Goal: Task Accomplishment & Management: Manage account settings

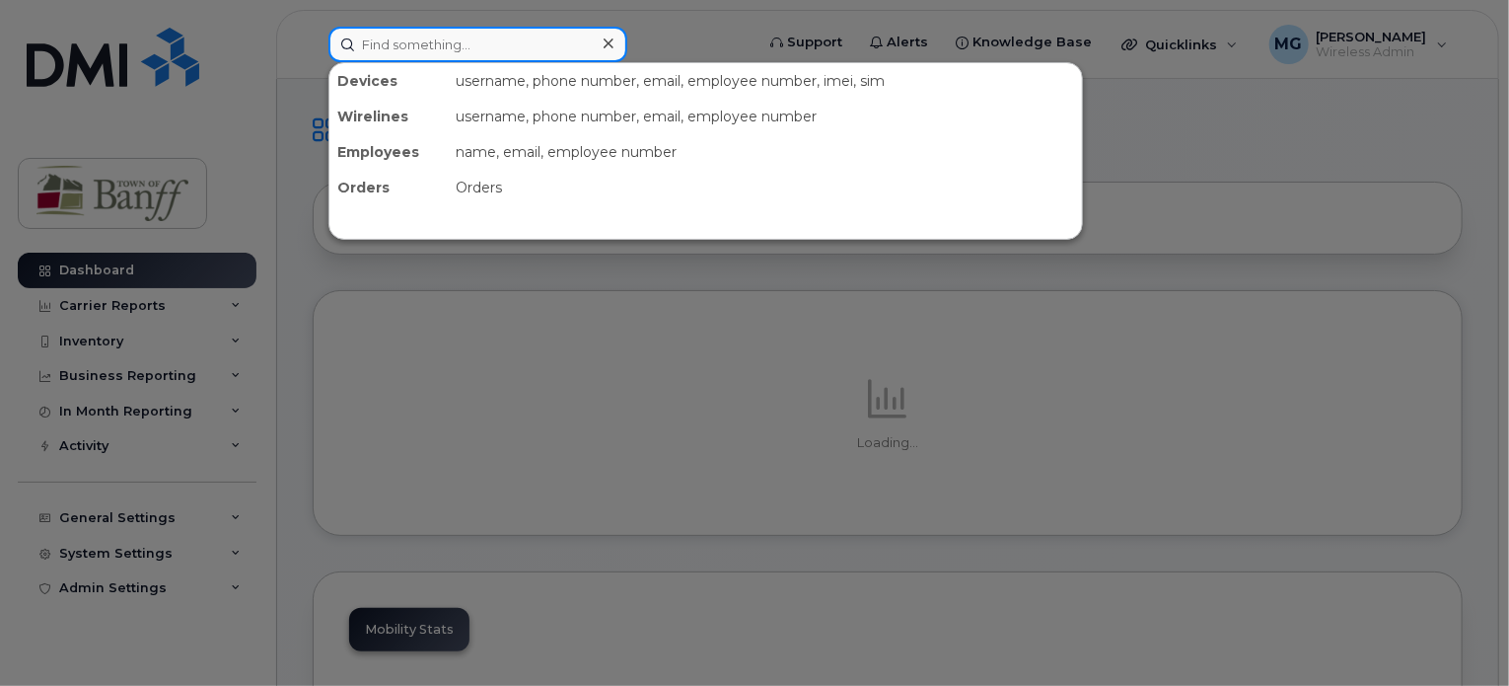
click at [482, 40] on input at bounding box center [478, 45] width 299 height 36
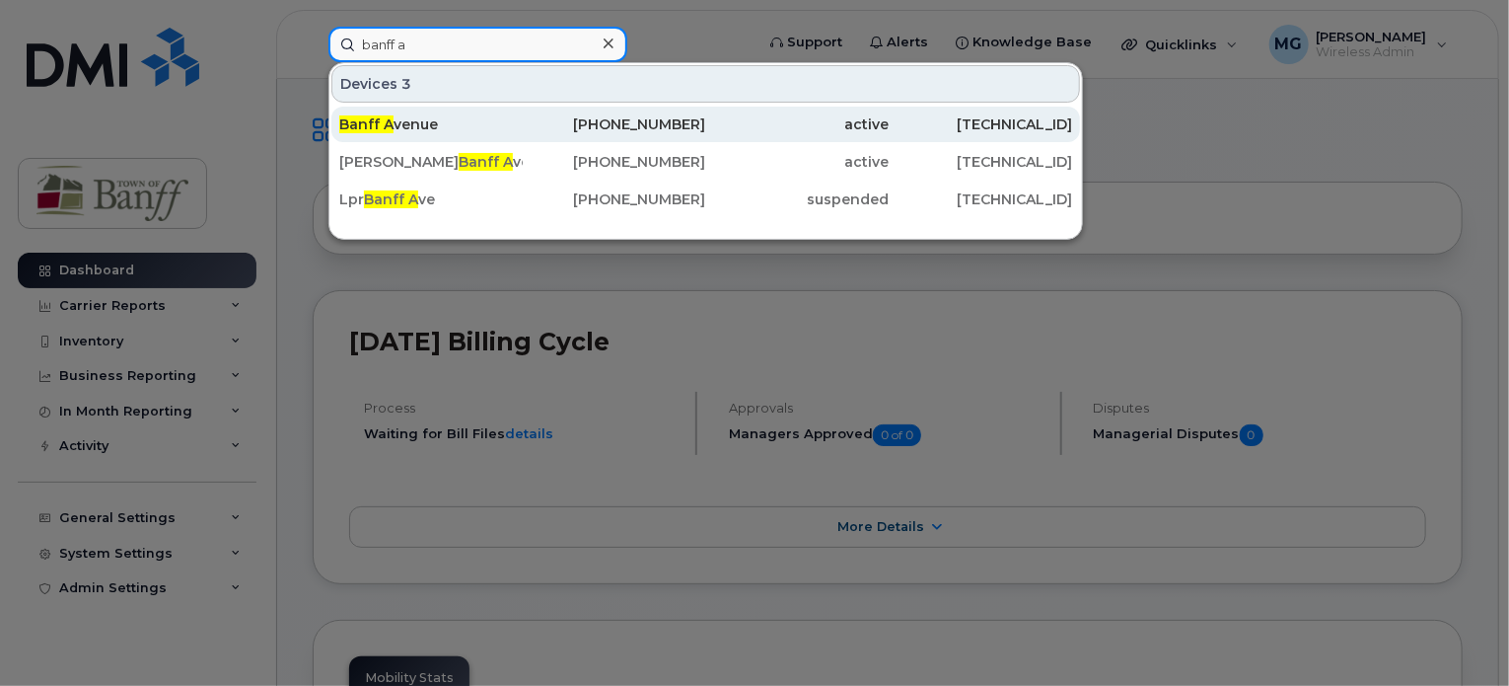
type input "banff a"
click at [515, 131] on div "Banff A venue" at bounding box center [431, 124] width 184 height 20
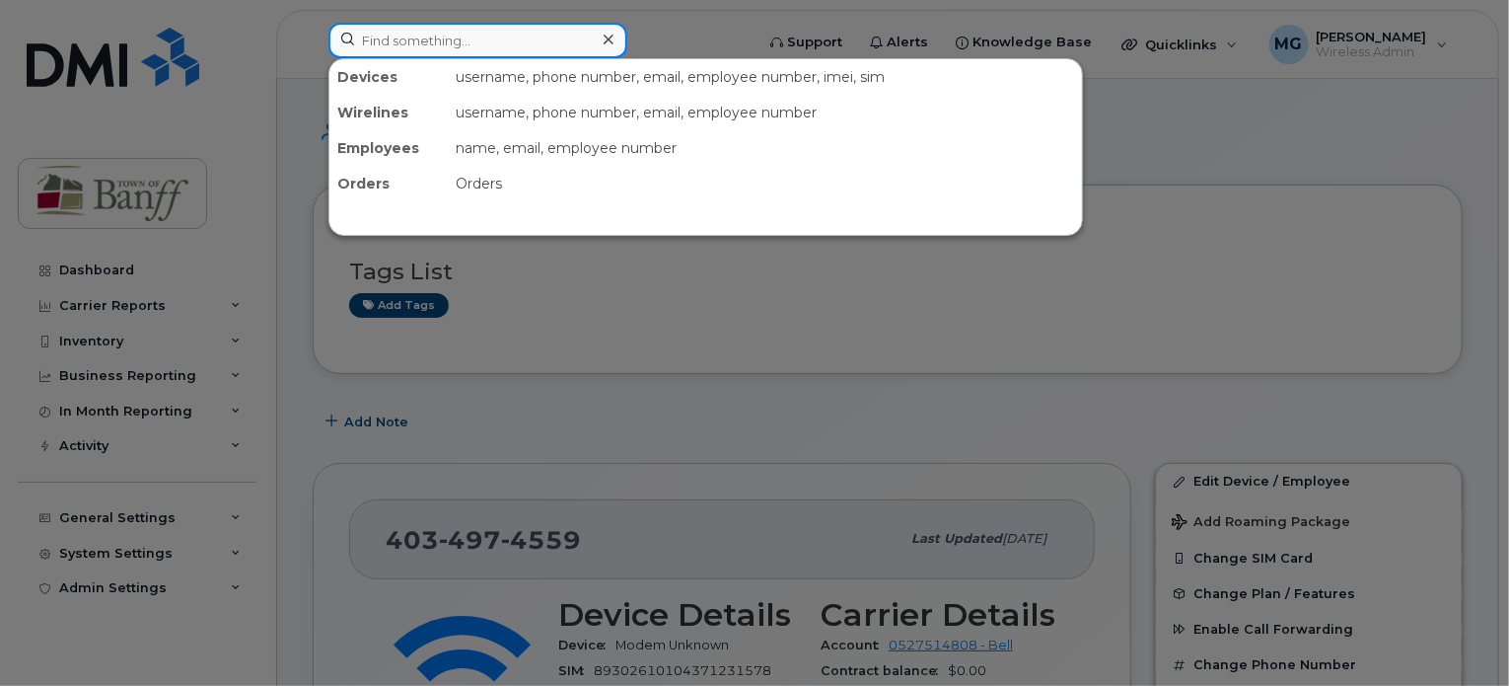
click at [446, 42] on input at bounding box center [478, 41] width 299 height 36
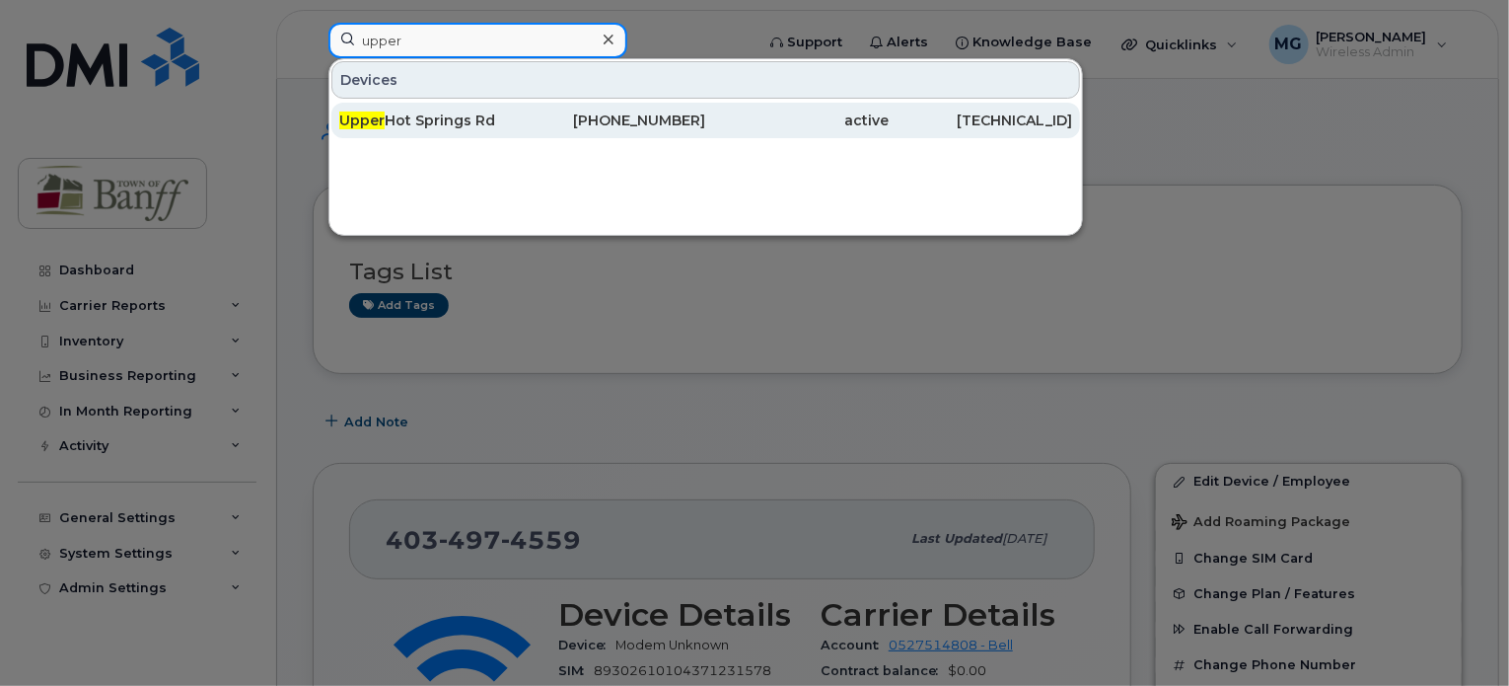
type input "upper"
click at [431, 125] on div "Upper Hot Springs Rd" at bounding box center [431, 120] width 184 height 20
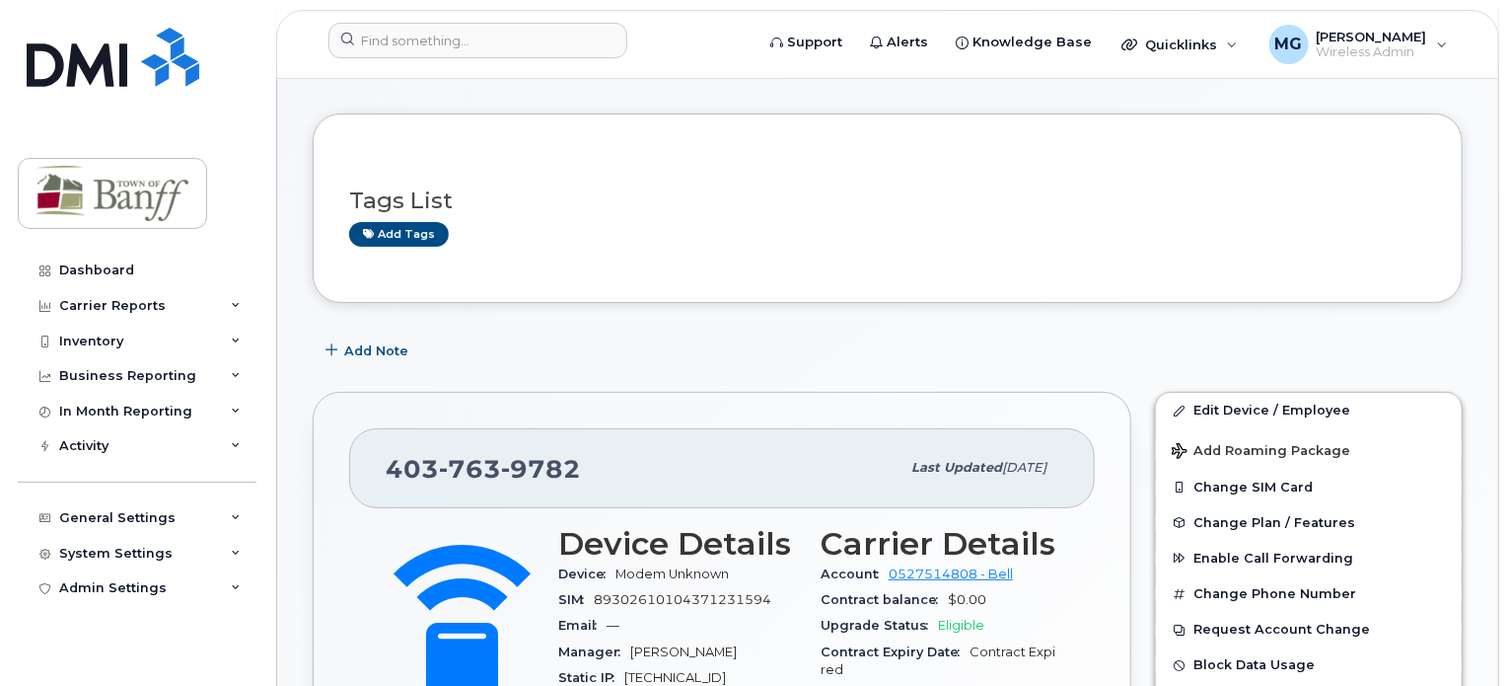
scroll to position [197, 0]
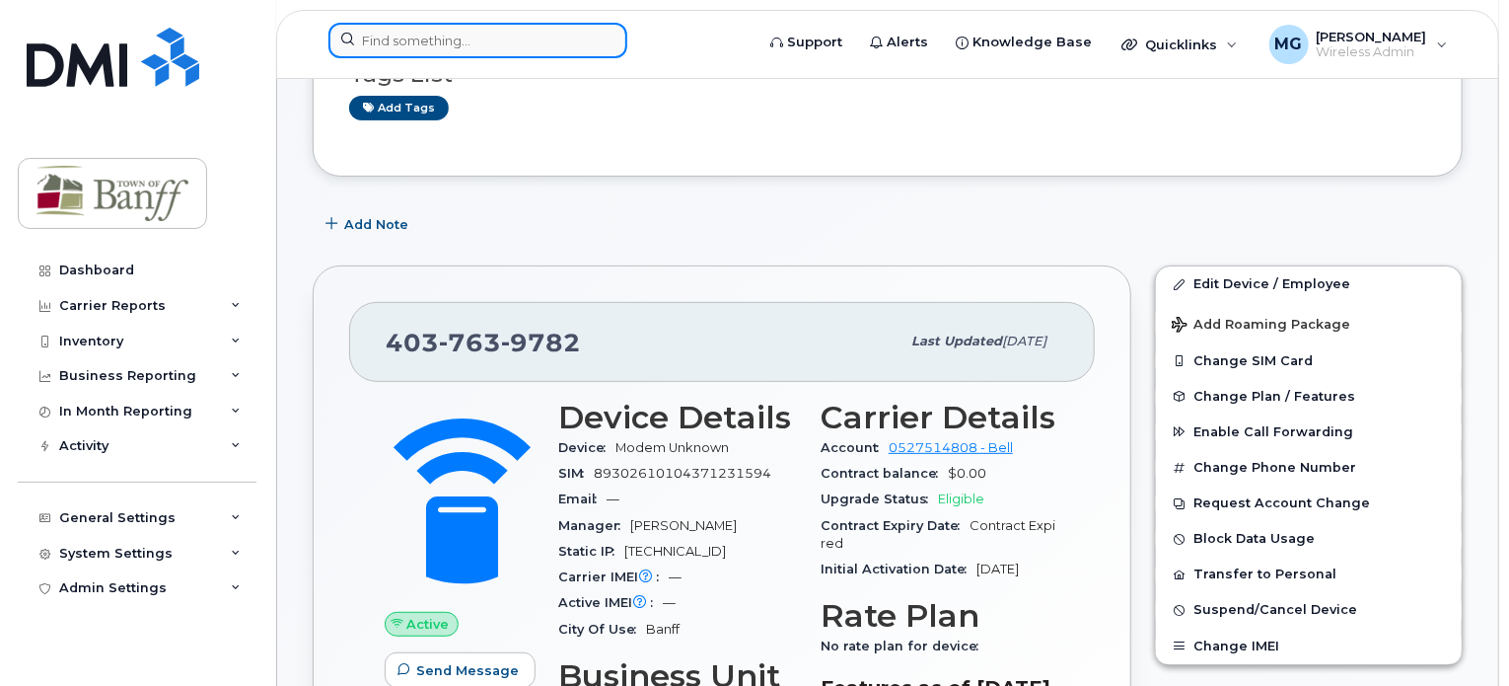
click at [569, 46] on input at bounding box center [478, 41] width 299 height 36
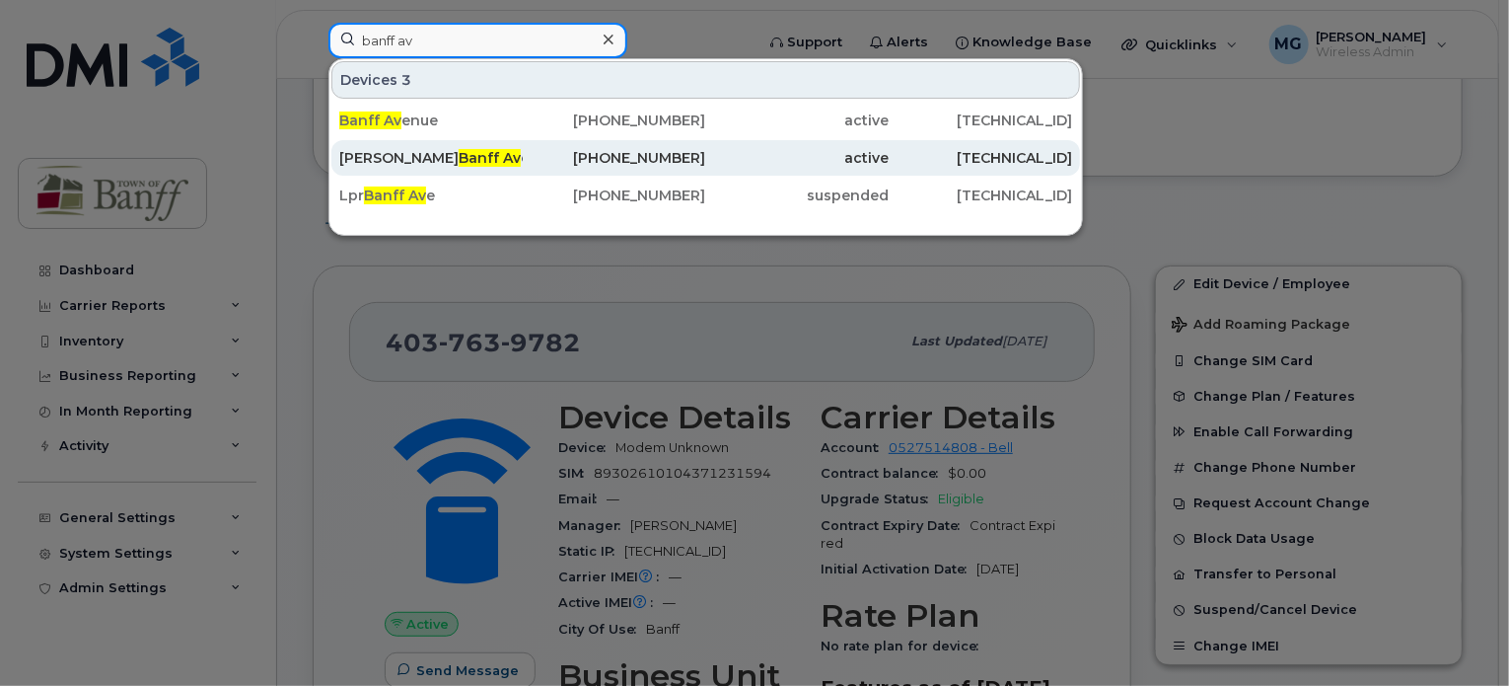
type input "banff av"
click at [422, 157] on div "Marmot Cres Banff Av e Traffax Device" at bounding box center [431, 158] width 184 height 20
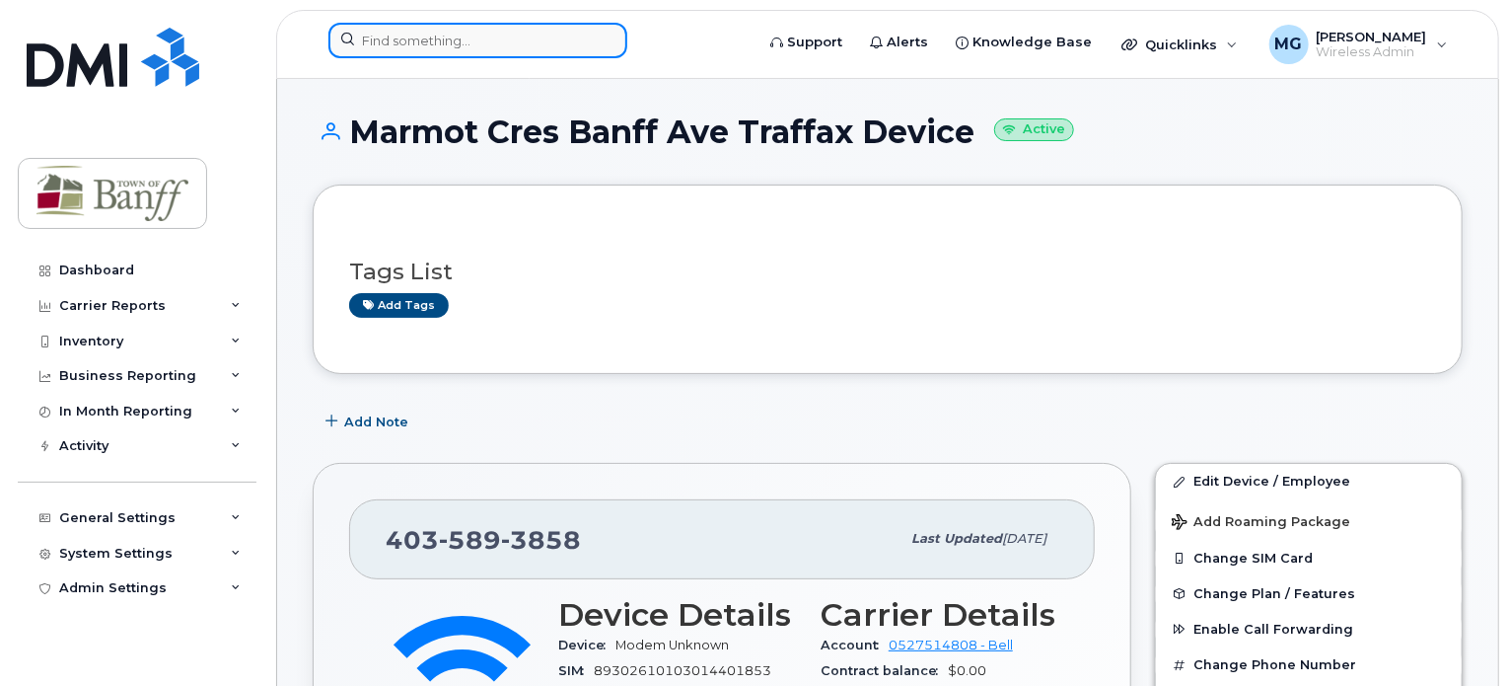
click at [517, 37] on input at bounding box center [478, 41] width 299 height 36
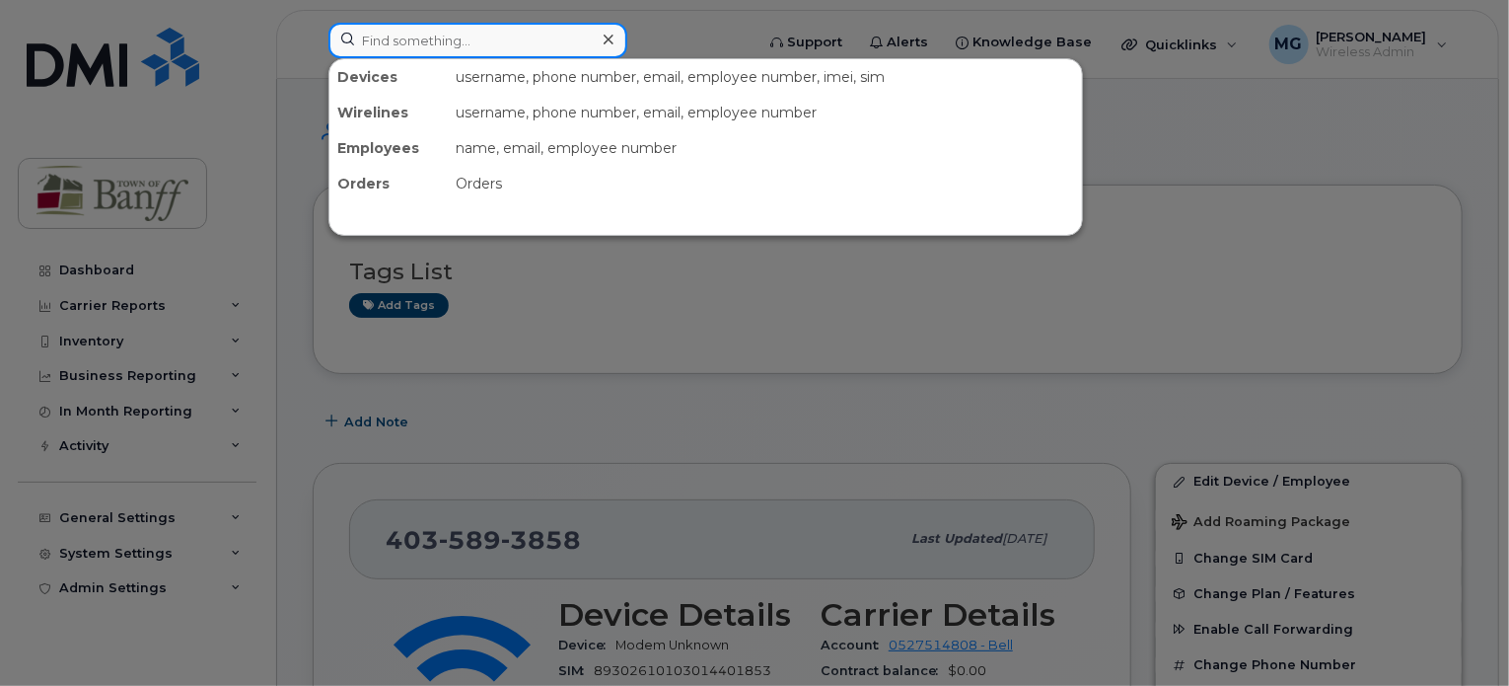
click at [513, 40] on input at bounding box center [478, 41] width 299 height 36
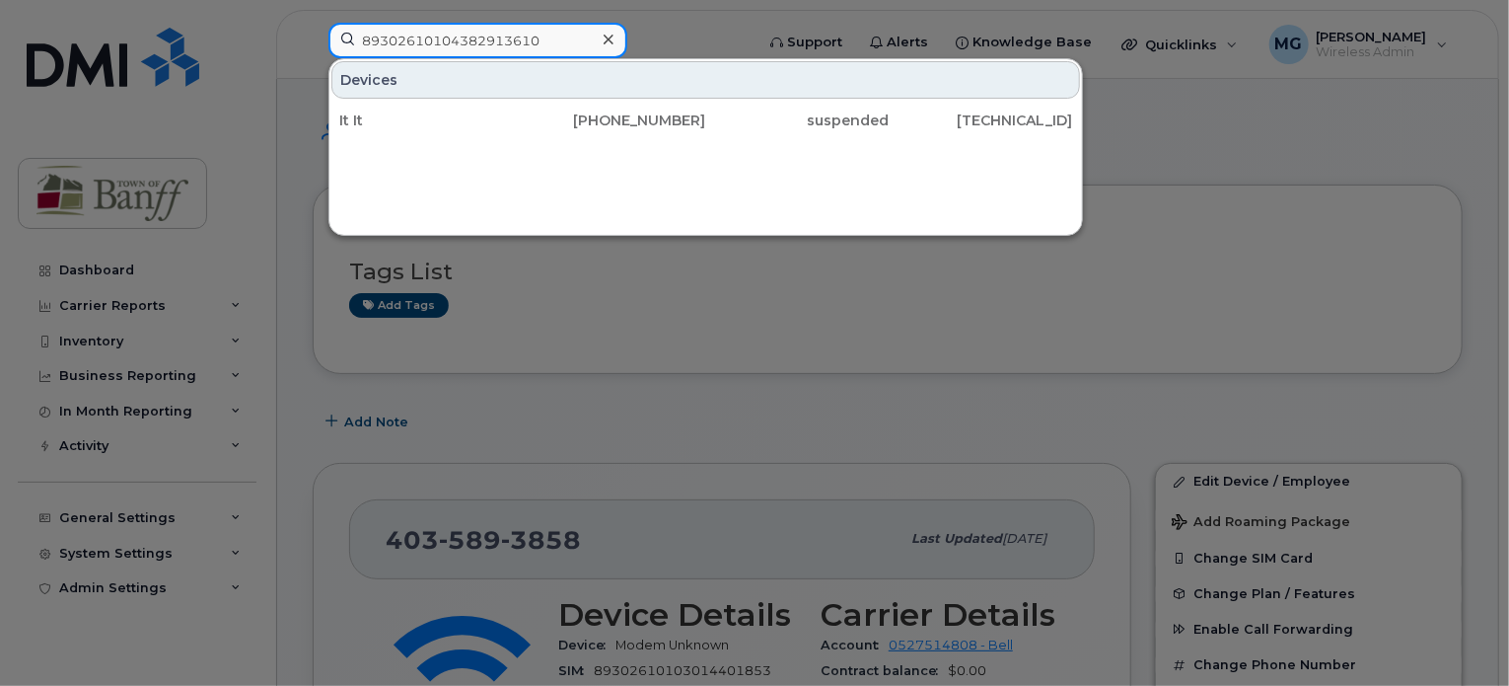
type input "89302610104382913610"
drag, startPoint x: 604, startPoint y: 36, endPoint x: 584, endPoint y: 42, distance: 20.9
click at [604, 37] on icon at bounding box center [609, 40] width 10 height 16
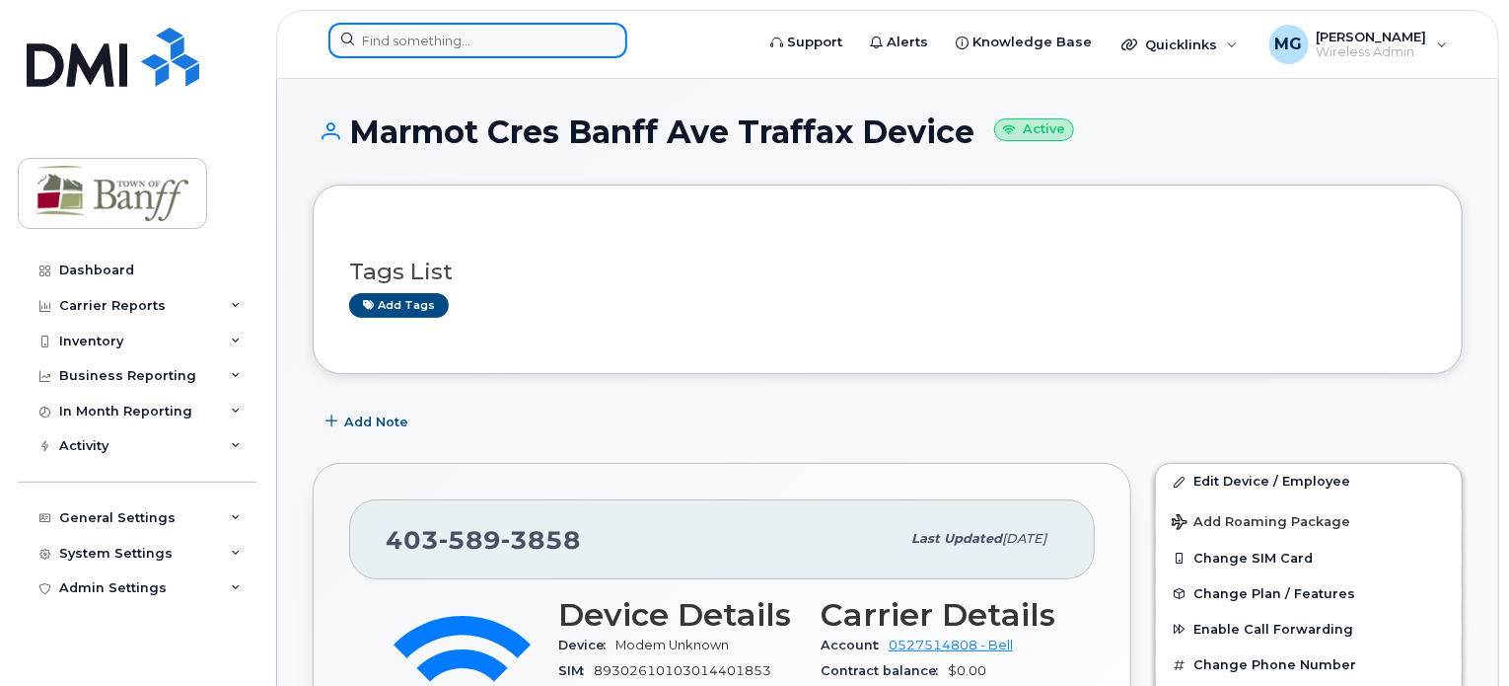
click at [499, 42] on input at bounding box center [478, 41] width 299 height 36
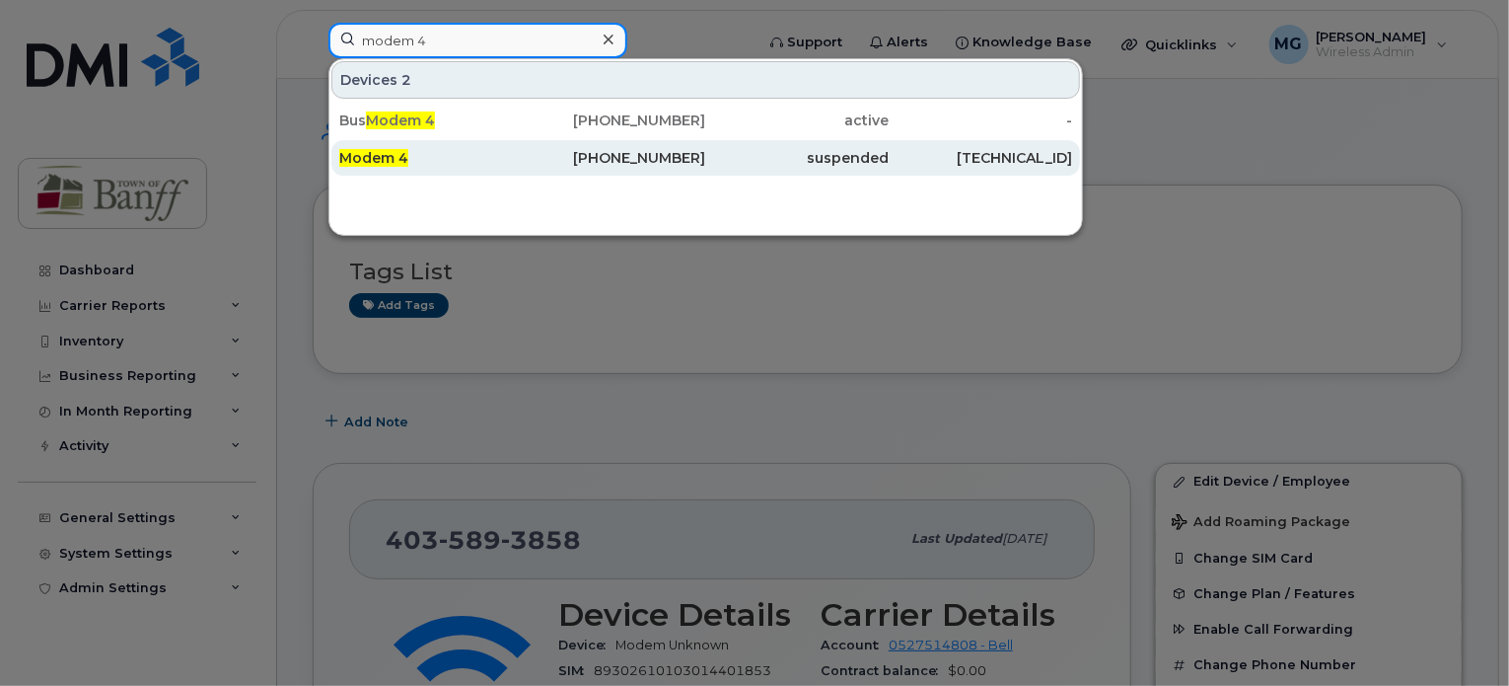
type input "modem 4"
click at [472, 159] on div "Modem 4" at bounding box center [431, 158] width 184 height 20
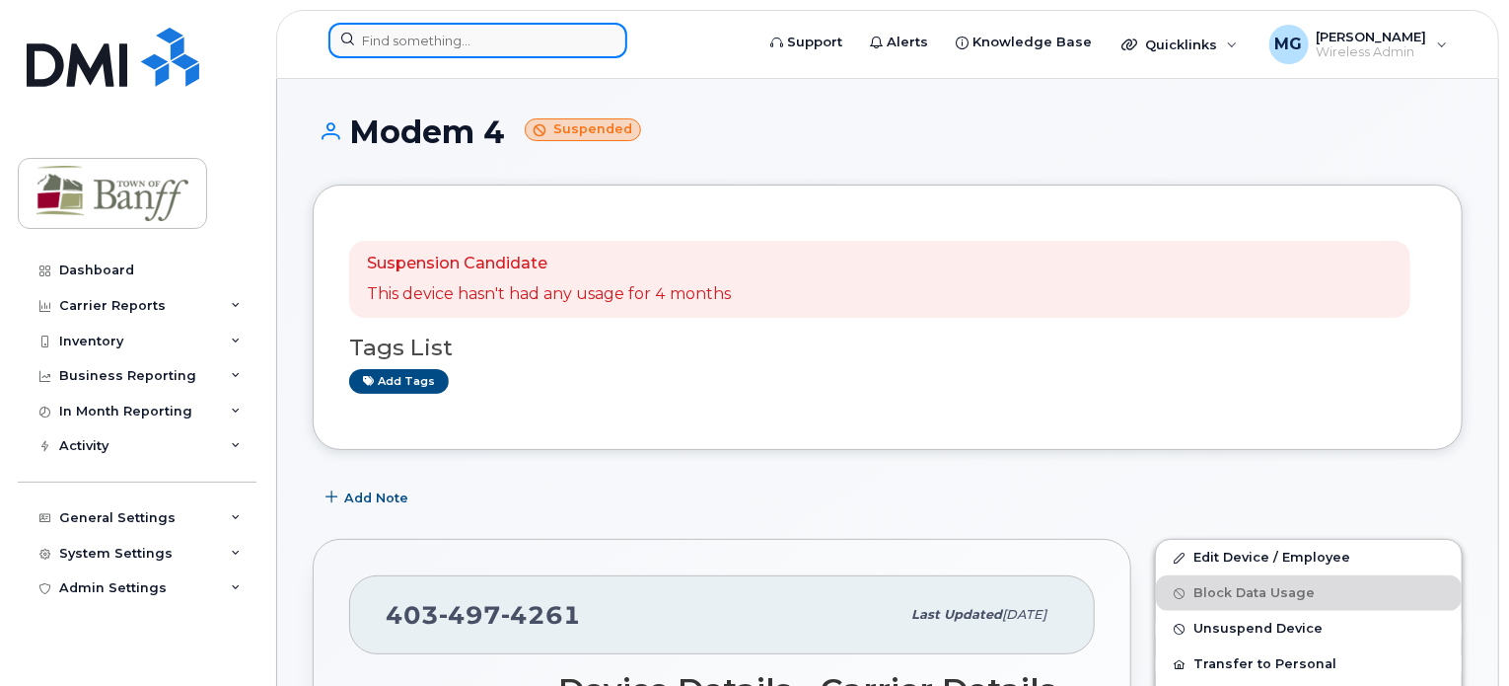
click at [478, 46] on input at bounding box center [478, 41] width 299 height 36
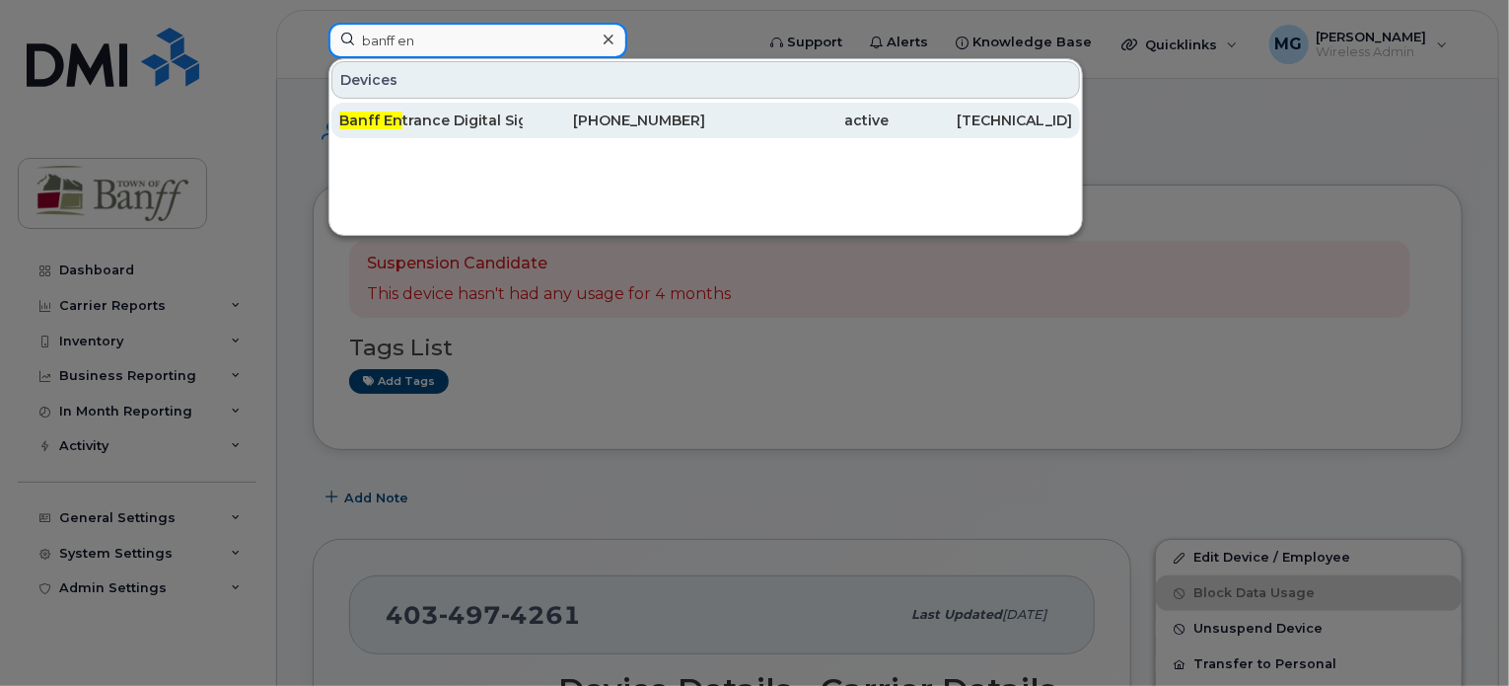
type input "banff en"
click at [497, 125] on div "Banff En trance Digital Sign" at bounding box center [431, 120] width 184 height 20
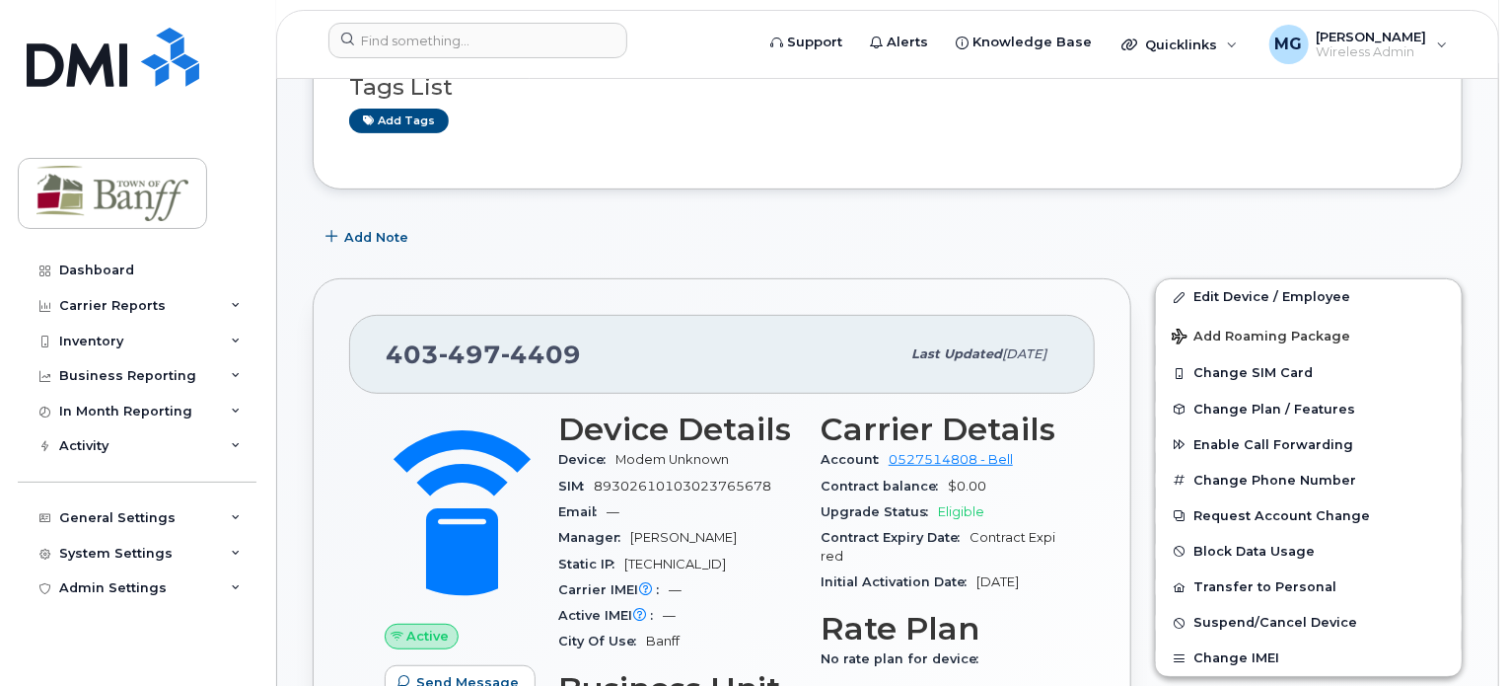
scroll to position [296, 0]
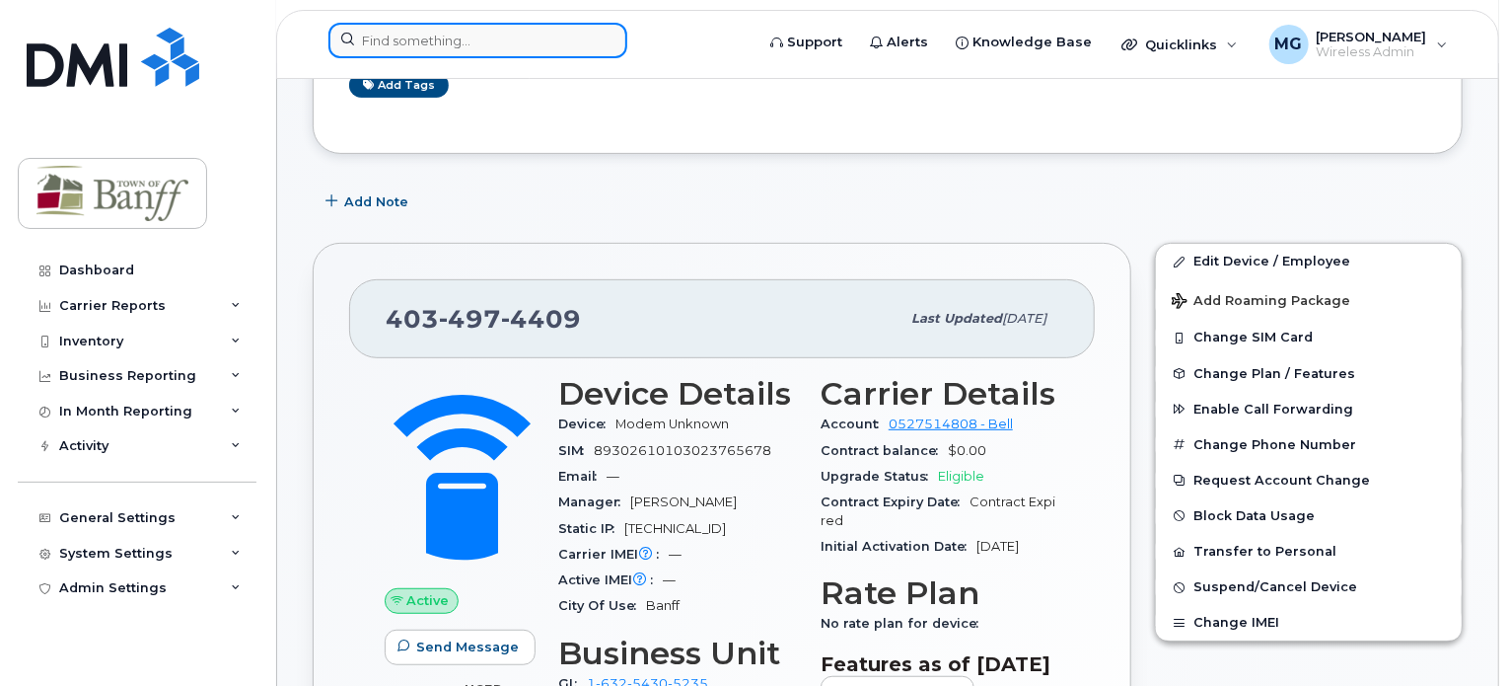
click at [511, 39] on input at bounding box center [478, 41] width 299 height 36
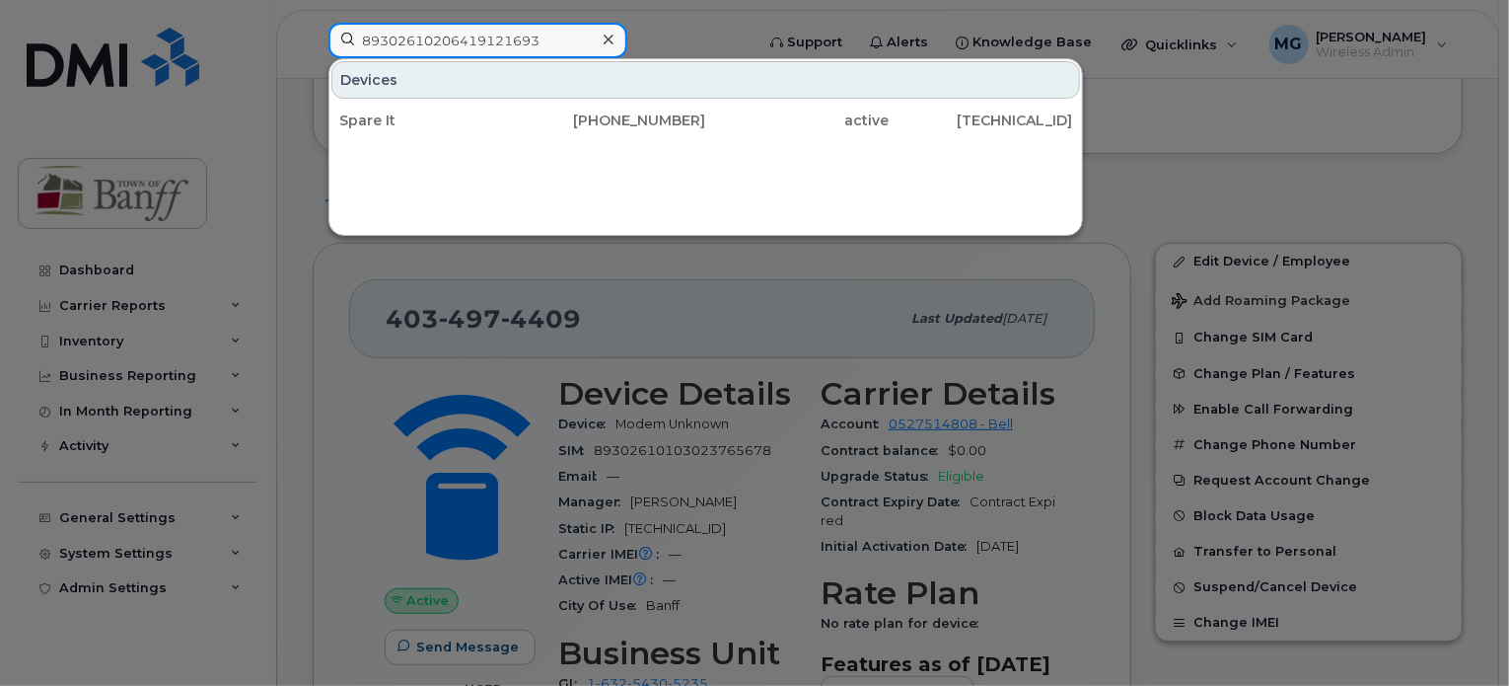
drag, startPoint x: 551, startPoint y: 38, endPoint x: 490, endPoint y: 36, distance: 60.3
click at [490, 36] on input "89302610206419121693" at bounding box center [478, 41] width 299 height 36
drag, startPoint x: 553, startPoint y: 41, endPoint x: 481, endPoint y: 39, distance: 72.0
click at [481, 39] on input "89302610206419098628" at bounding box center [478, 41] width 299 height 36
drag, startPoint x: 556, startPoint y: 42, endPoint x: 466, endPoint y: 42, distance: 90.8
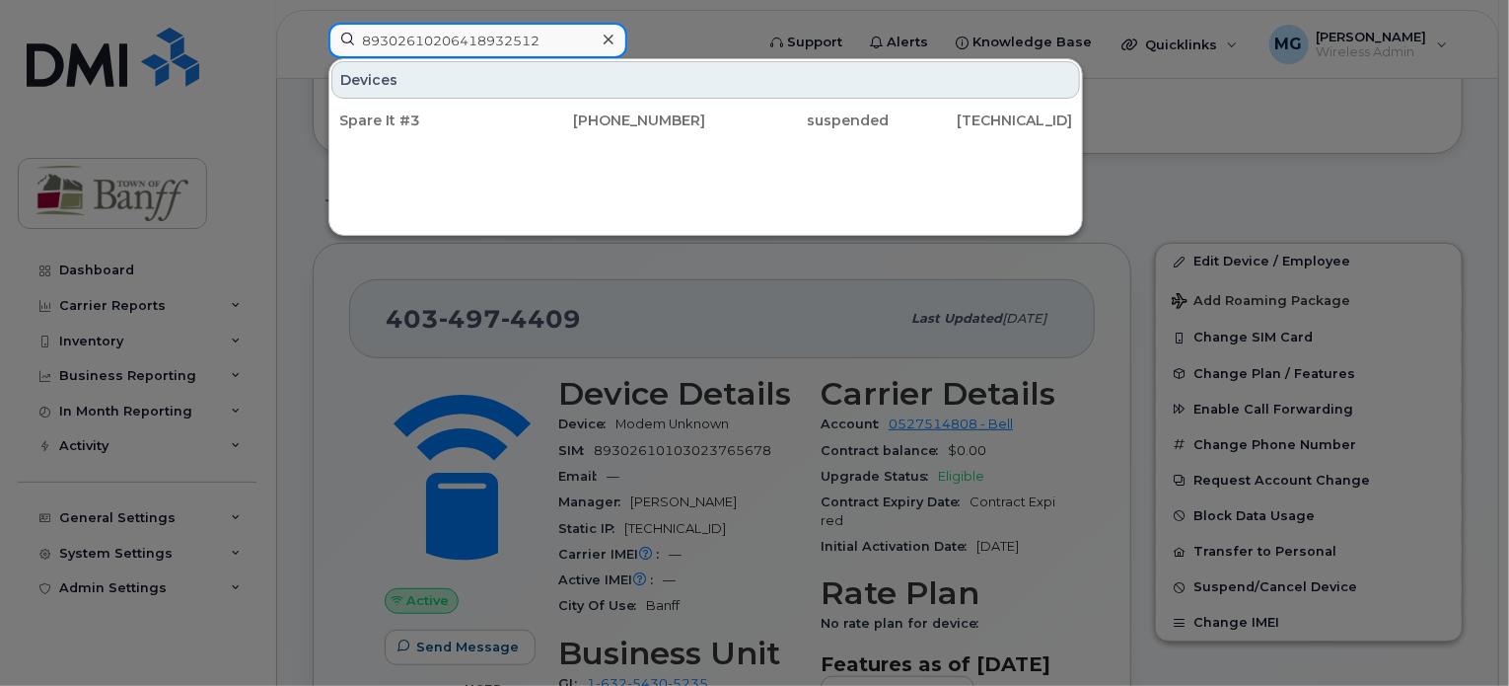
click at [466, 42] on input "89302610206418932512" at bounding box center [478, 41] width 299 height 36
drag, startPoint x: 564, startPoint y: 42, endPoint x: 435, endPoint y: 46, distance: 129.3
click at [435, 46] on input "89302610206427719215" at bounding box center [478, 41] width 299 height 36
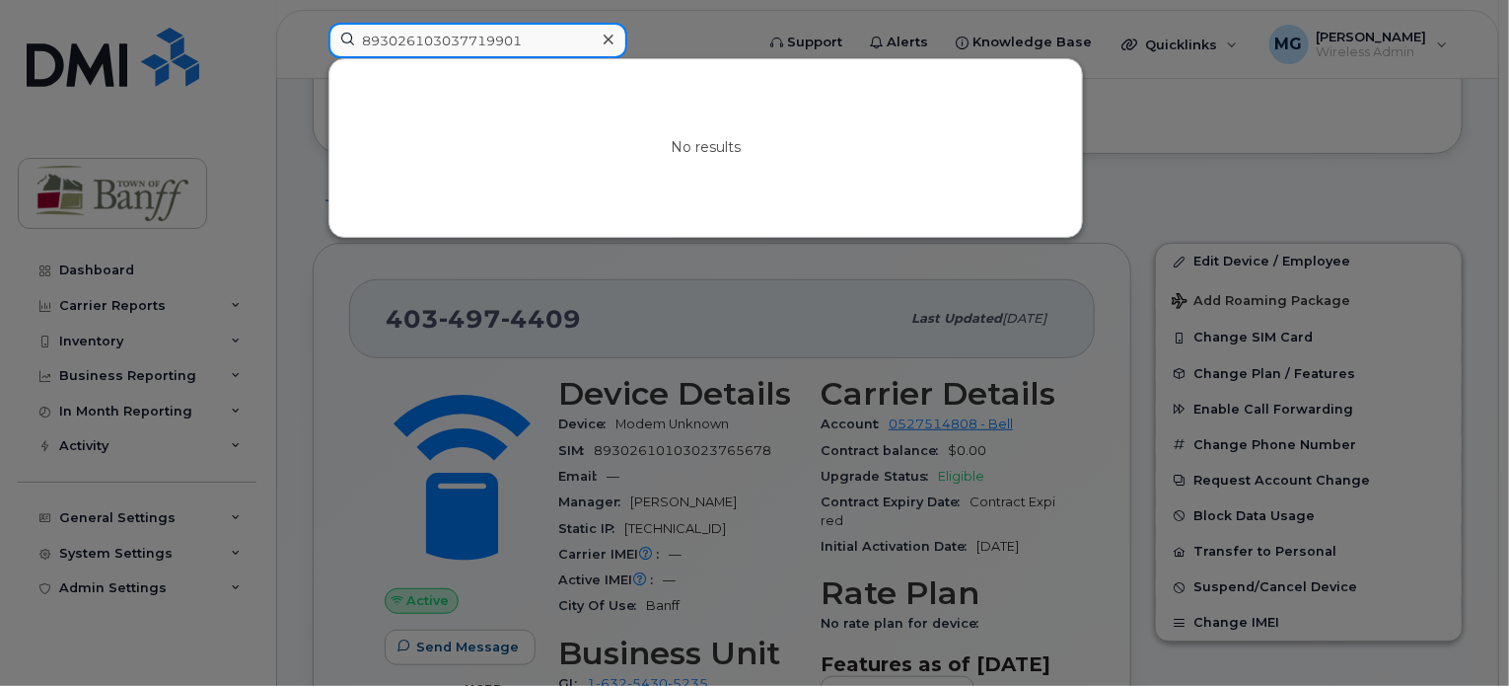
click at [437, 42] on input "893026103037719901" at bounding box center [478, 41] width 299 height 36
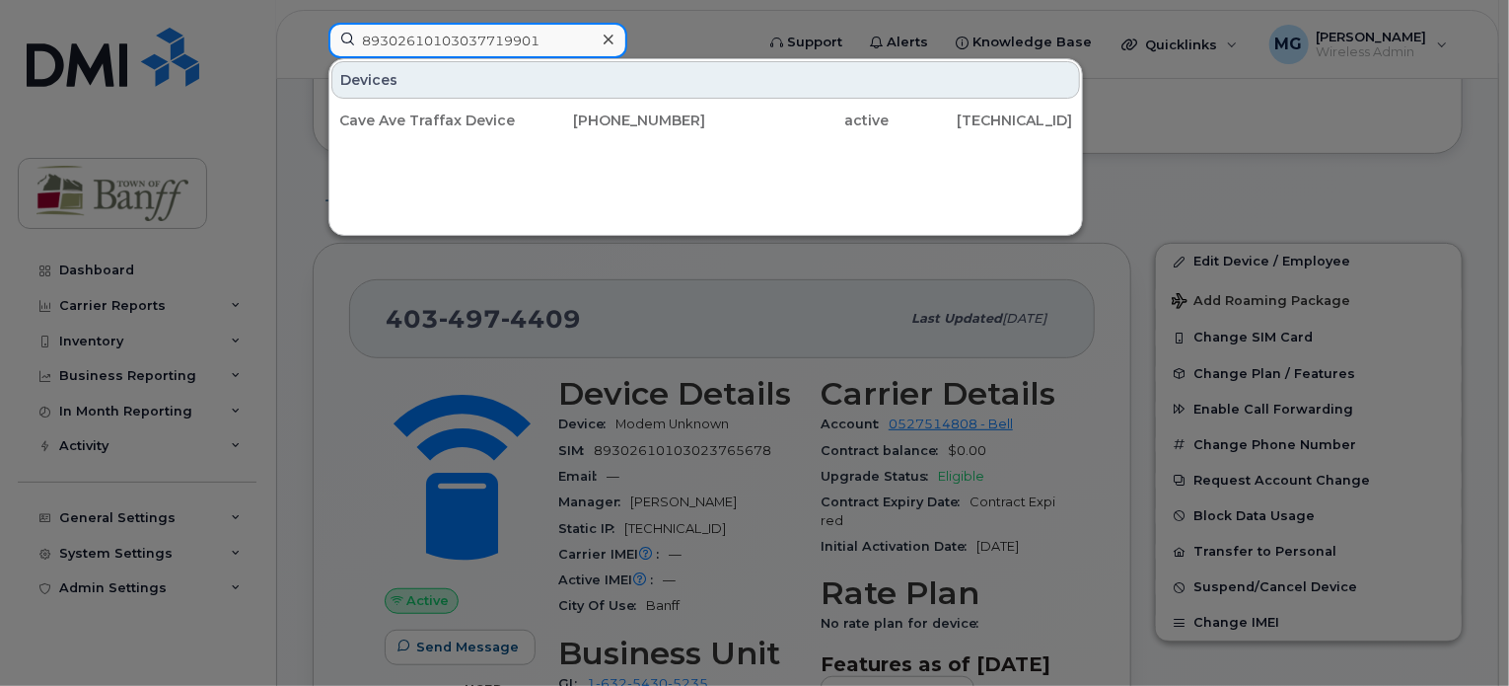
type input "89302610103037719901"
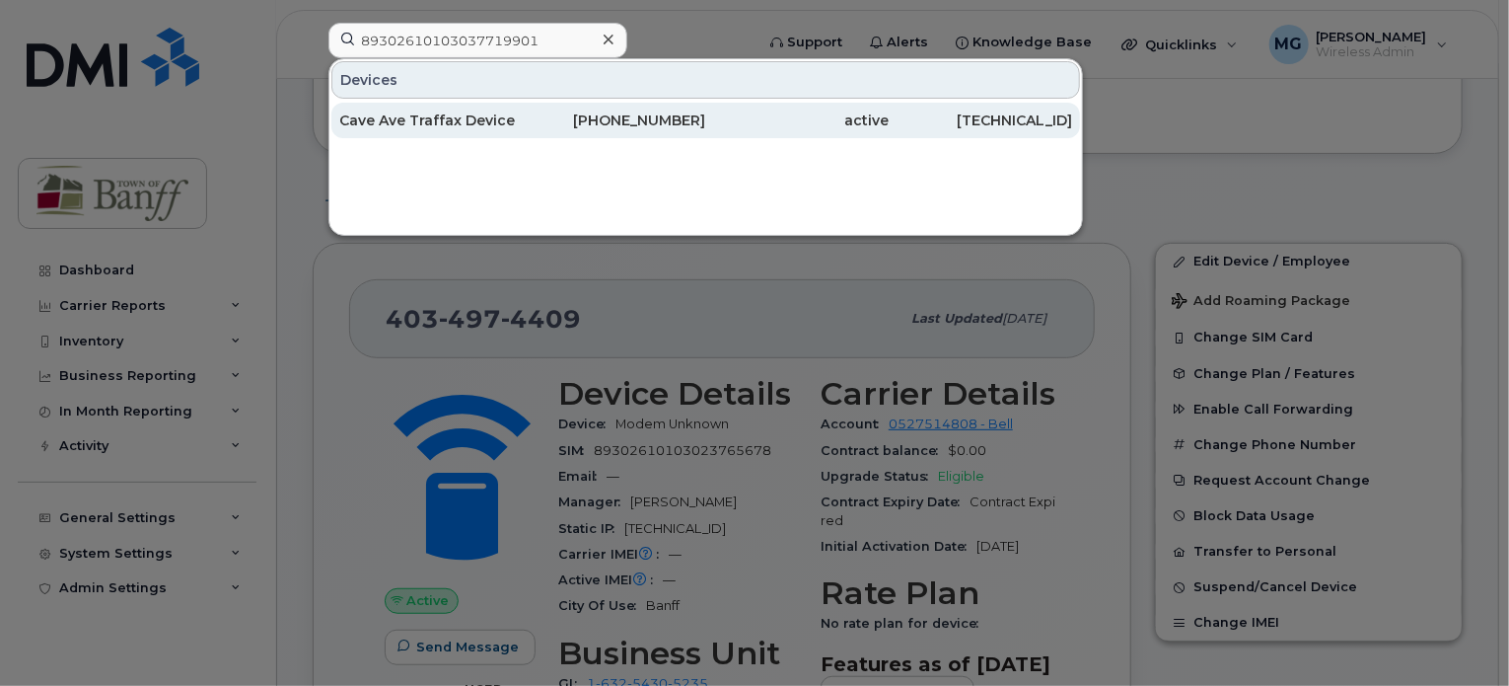
click at [434, 128] on div "Cave Ave Traffax Device" at bounding box center [431, 120] width 184 height 20
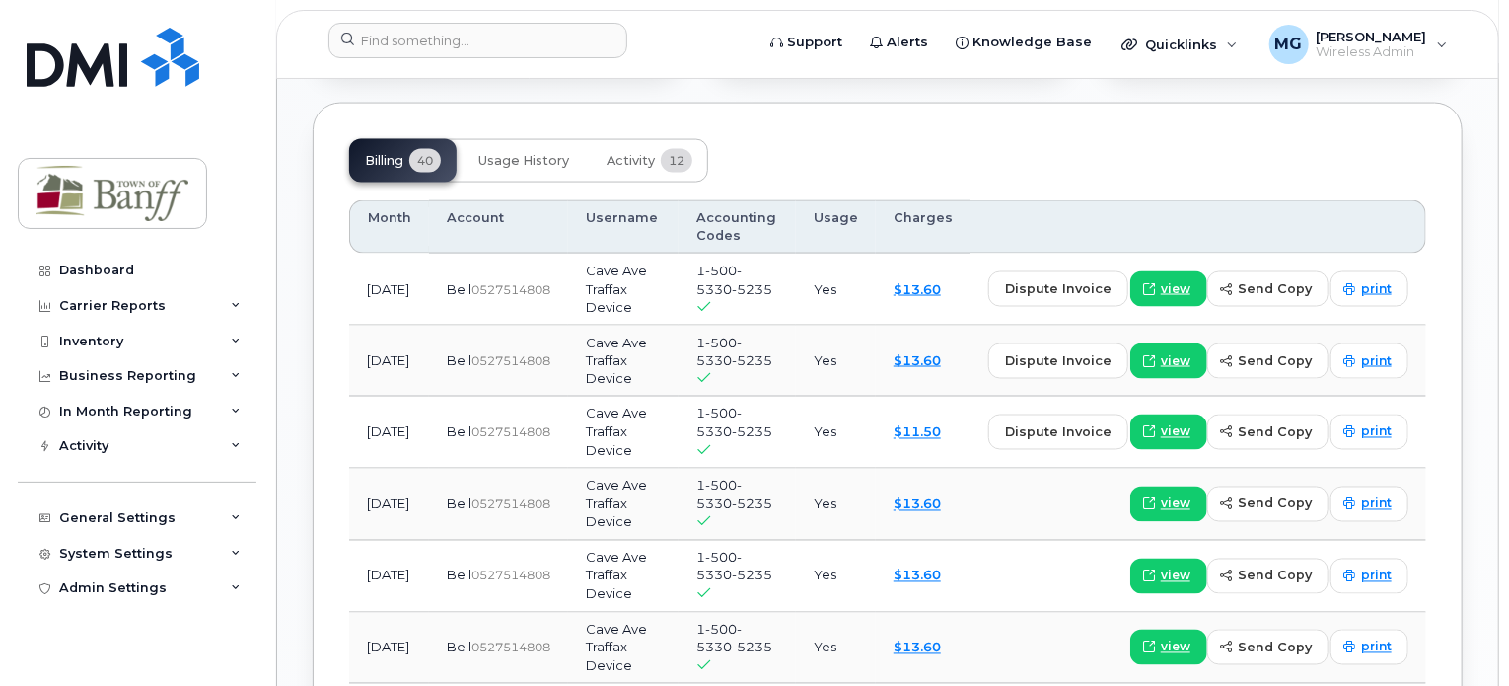
scroll to position [1480, 0]
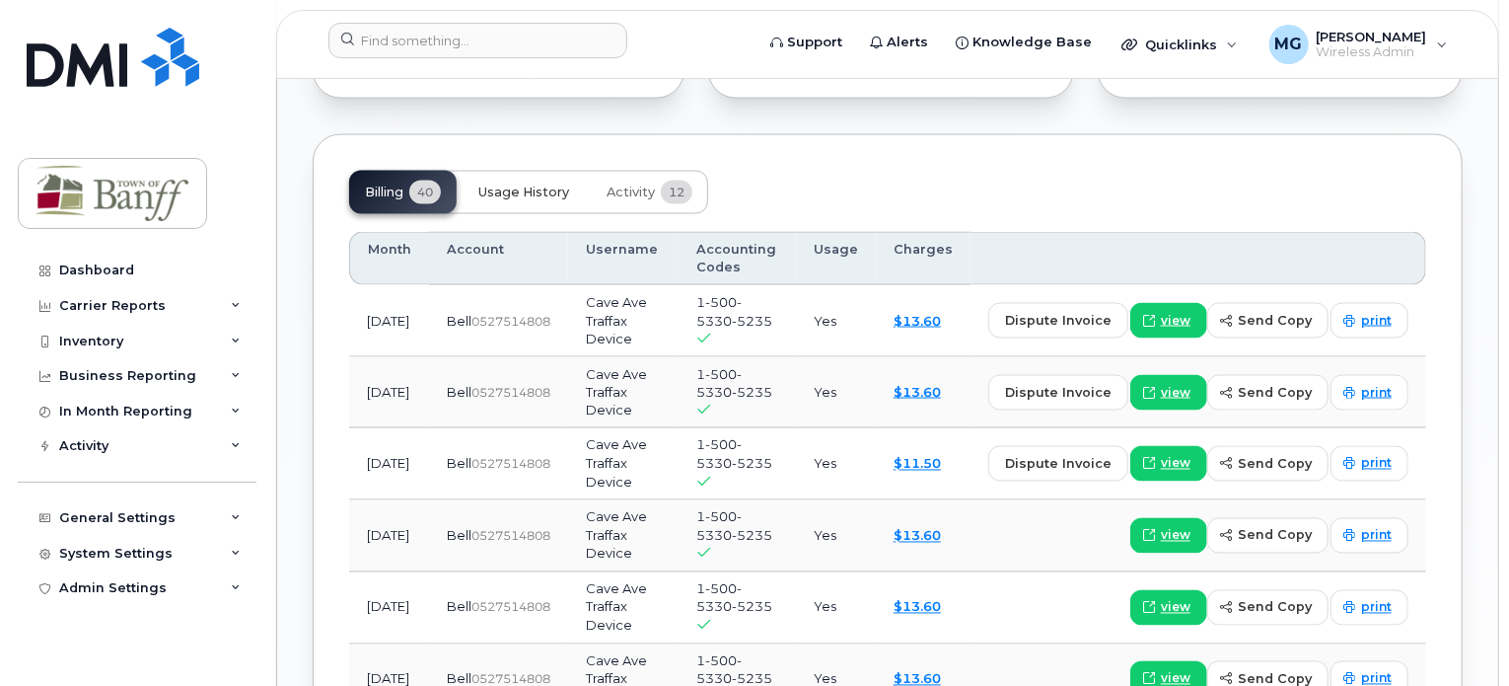
click at [539, 200] on span "Usage History" at bounding box center [523, 192] width 91 height 16
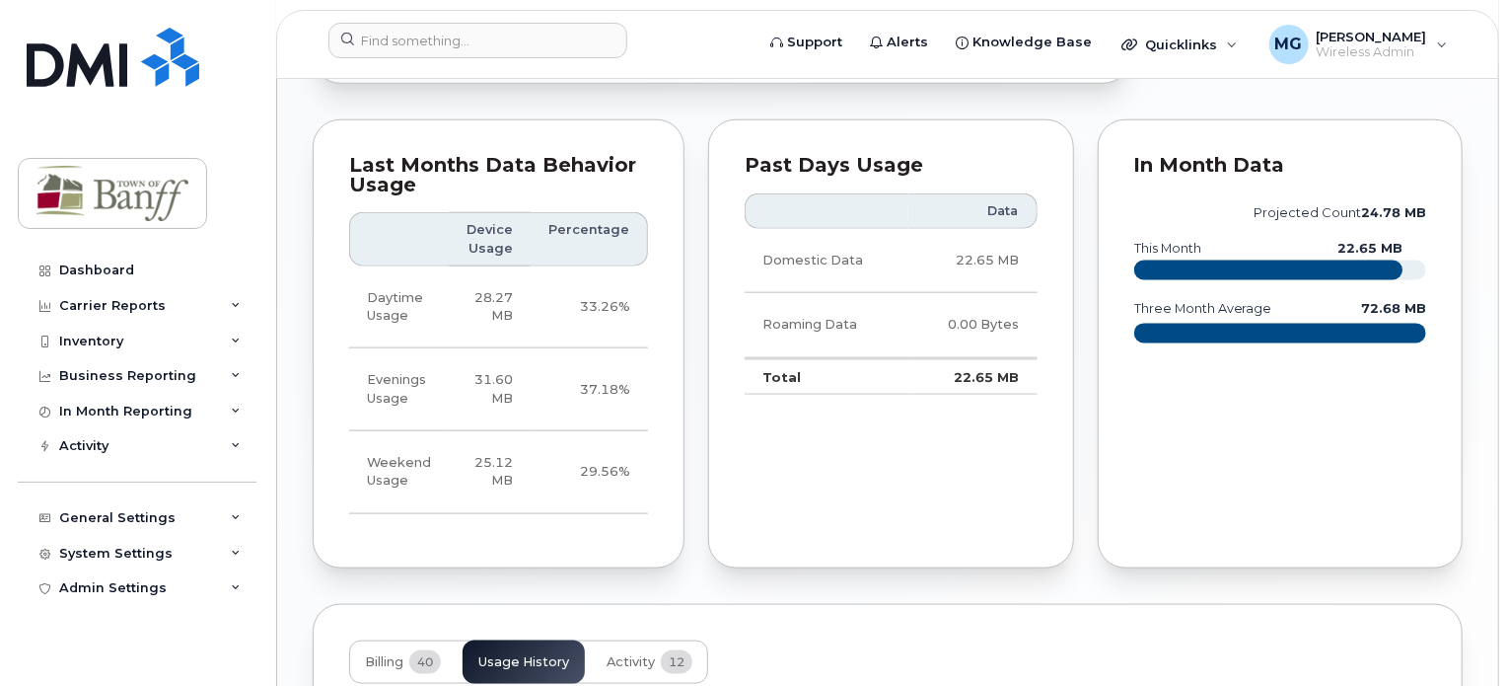
scroll to position [641, 0]
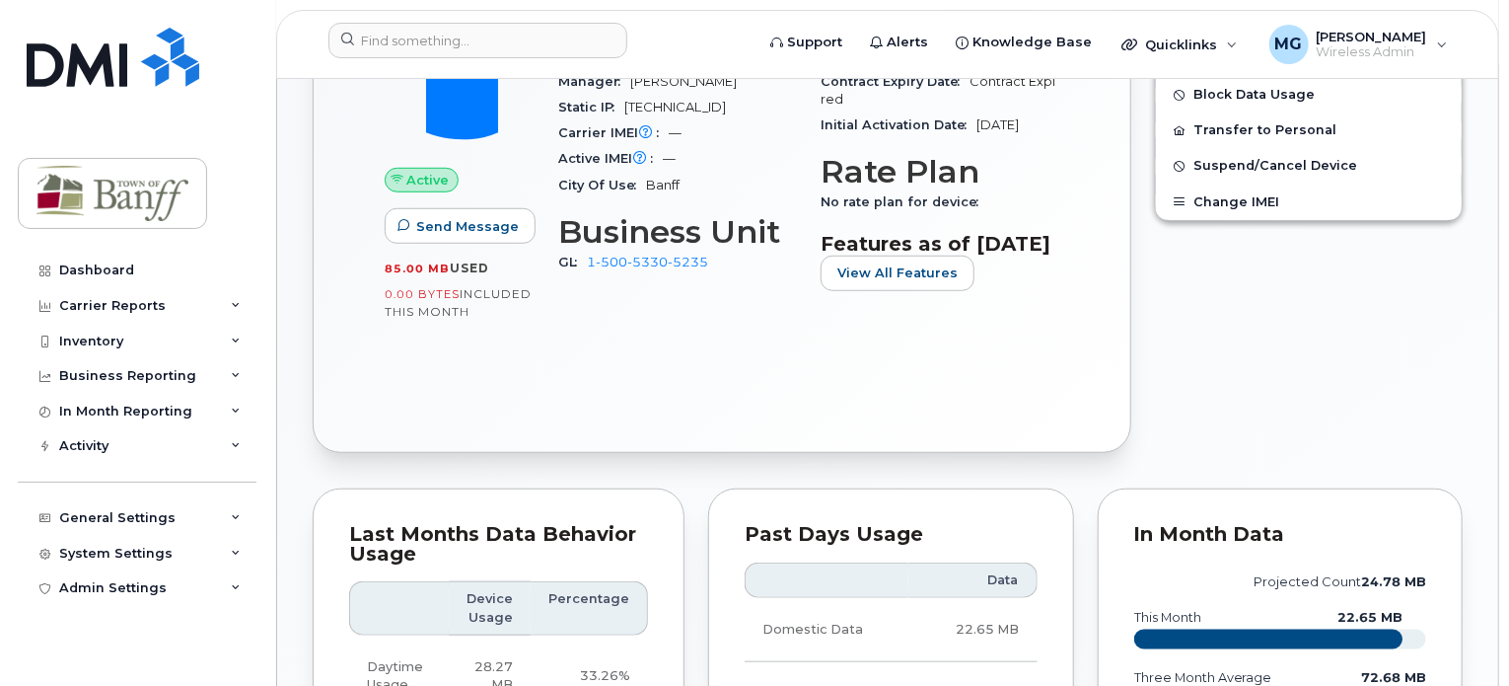
click at [682, 391] on div "Active Send Message 85.00 MB  used 0.00 Bytes  included this month Device Detai…" at bounding box center [722, 177] width 746 height 479
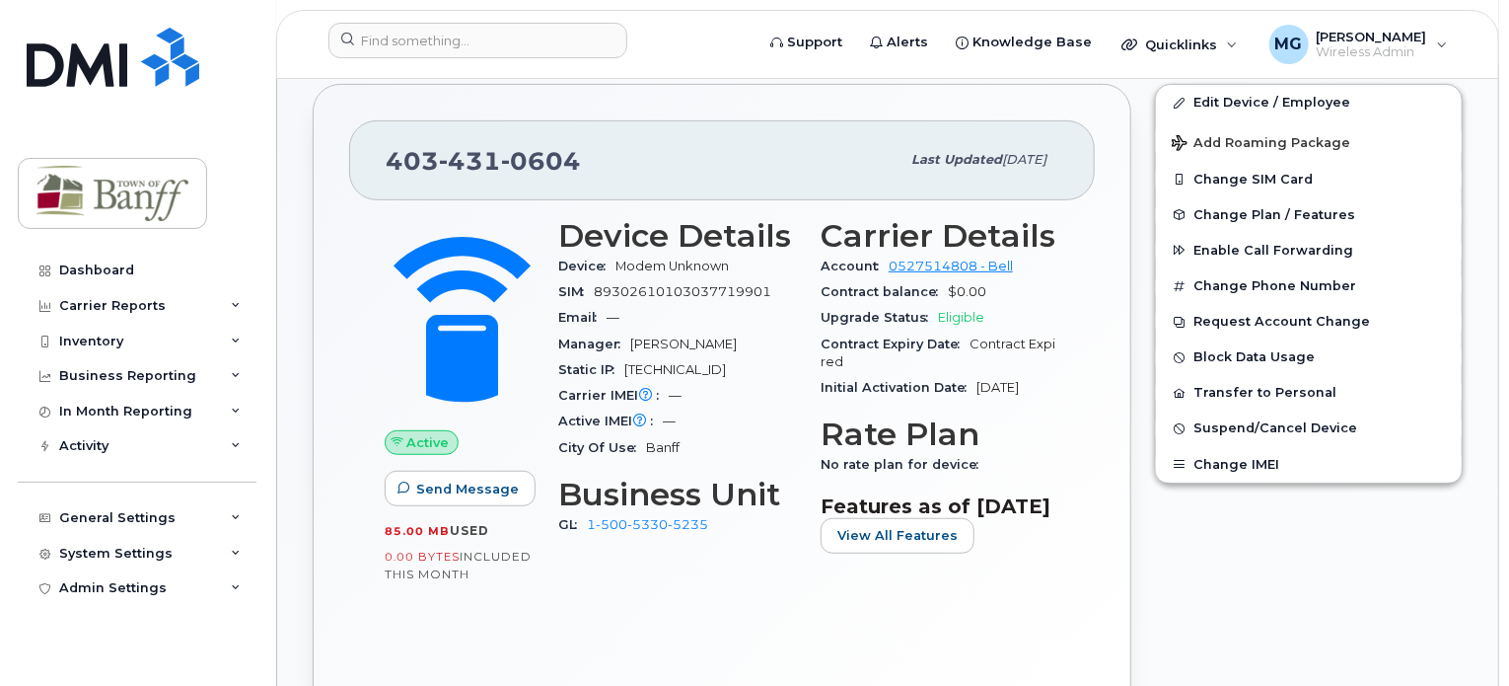
scroll to position [345, 0]
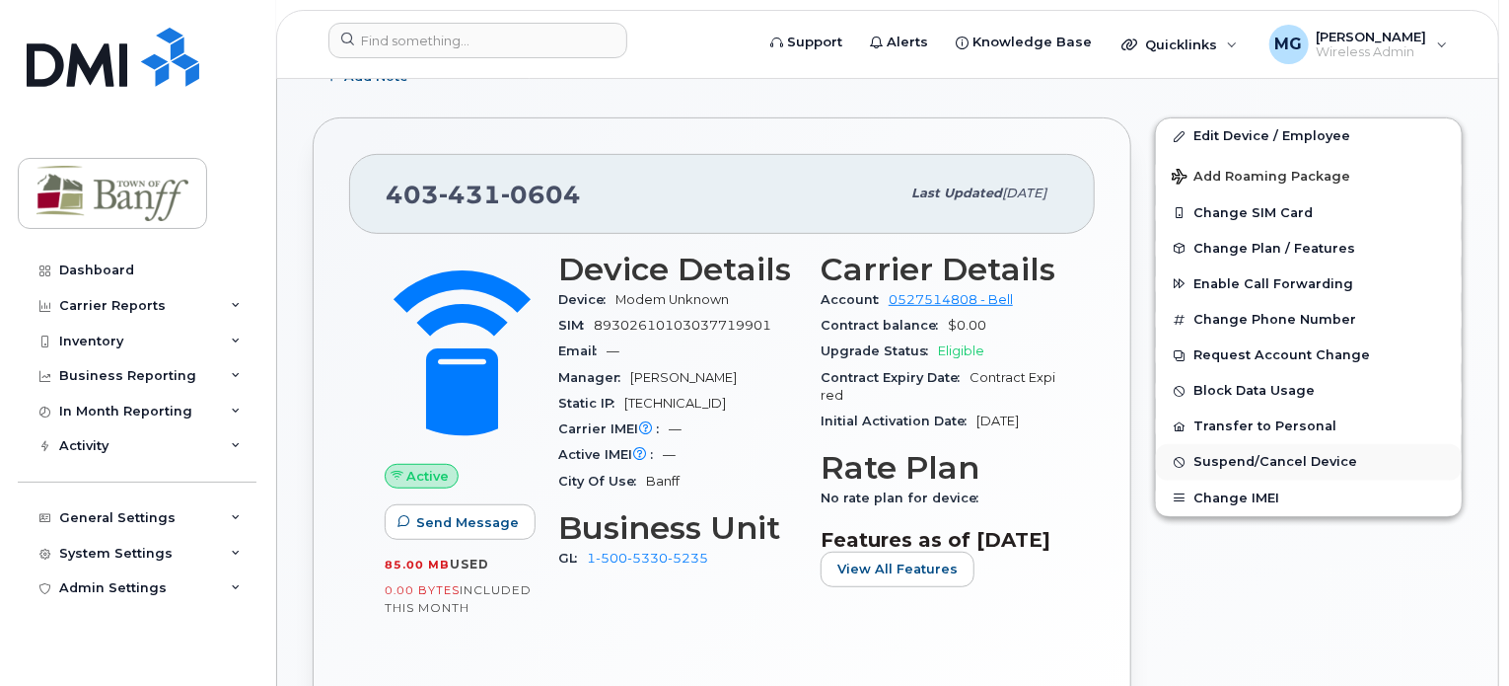
click at [1295, 455] on span "Suspend/Cancel Device" at bounding box center [1276, 462] width 164 height 15
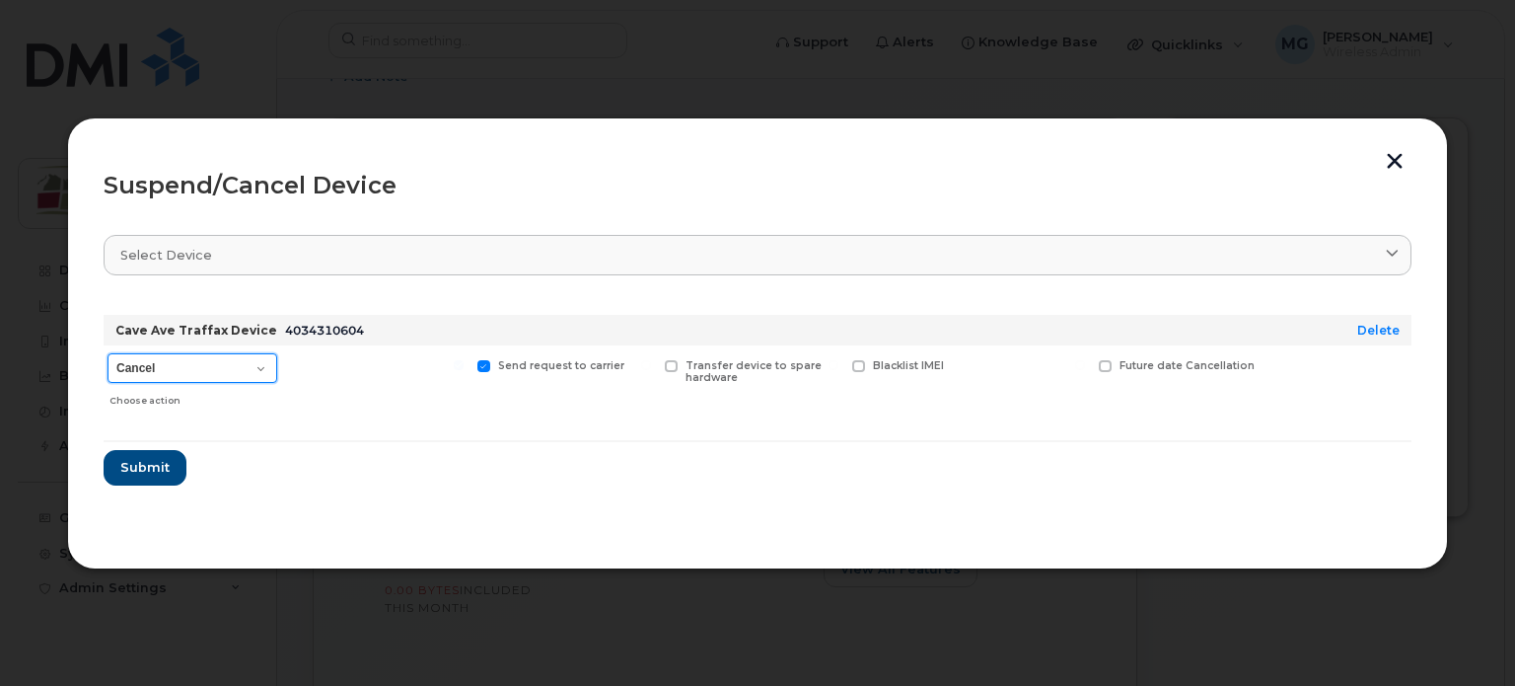
click at [262, 374] on select "Cancel Suspend - Extend Suspension Suspend - Reduced Rate Suspend - Full Rate S…" at bounding box center [193, 368] width 170 height 30
select select "[object Object]"
click at [108, 353] on select "Cancel Suspend - Extend Suspension Suspend - Reduced Rate Suspend - Full Rate S…" at bounding box center [193, 368] width 170 height 30
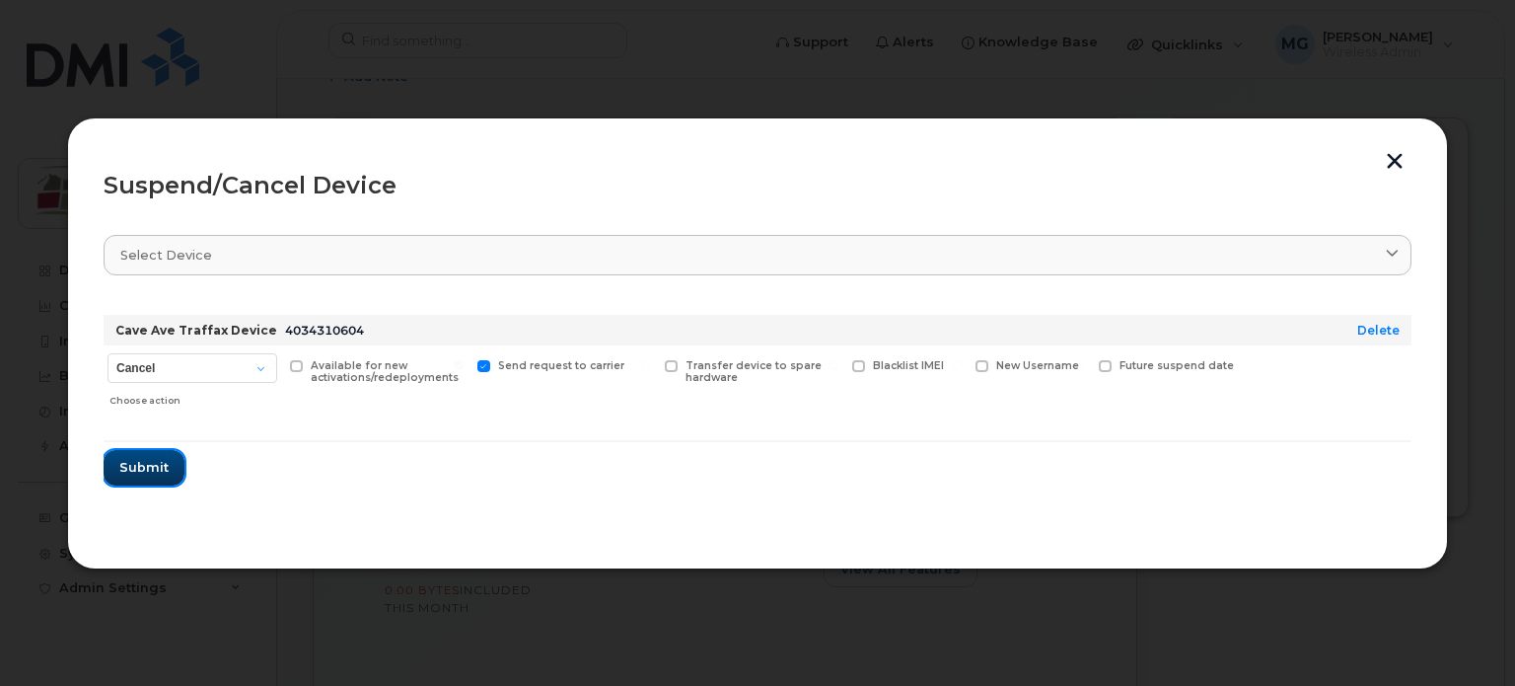
click at [158, 481] on button "Submit" at bounding box center [144, 468] width 81 height 36
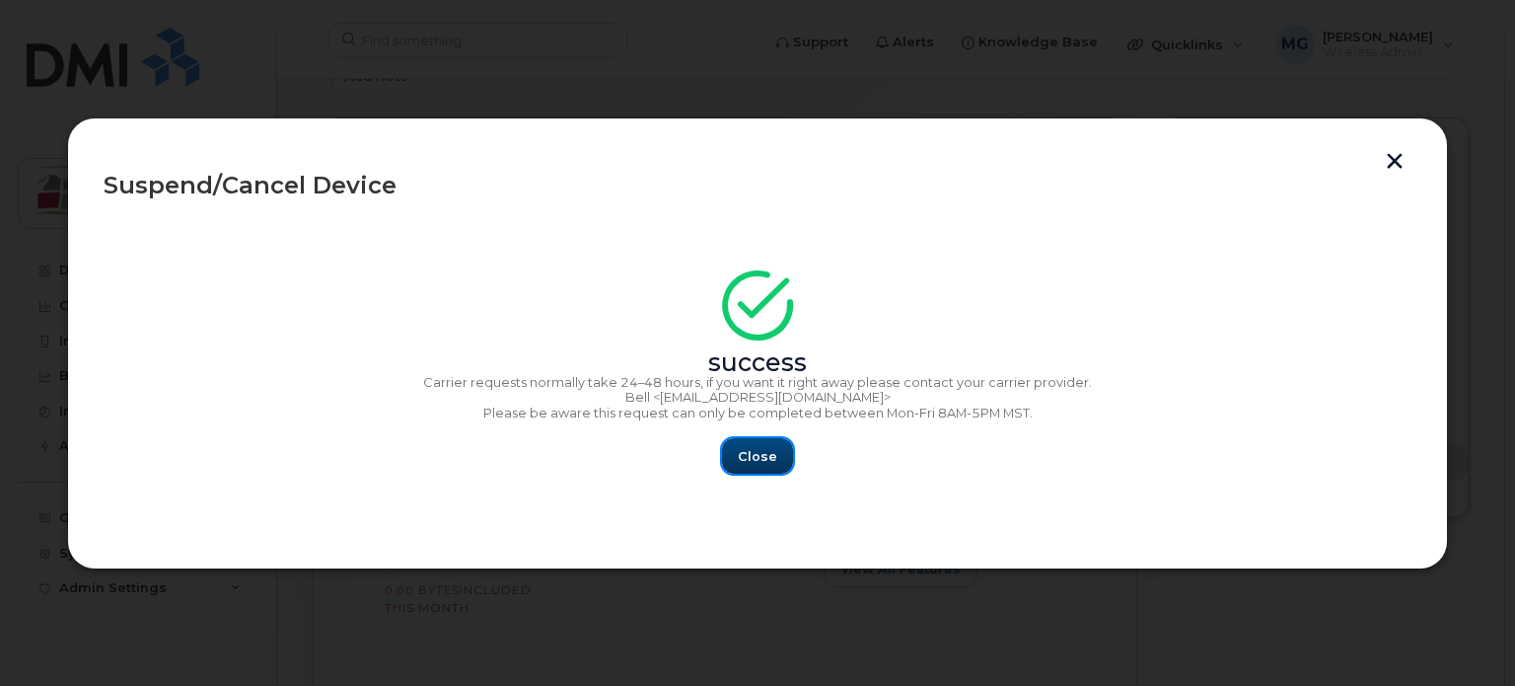
click at [754, 455] on span "Close" at bounding box center [757, 456] width 39 height 19
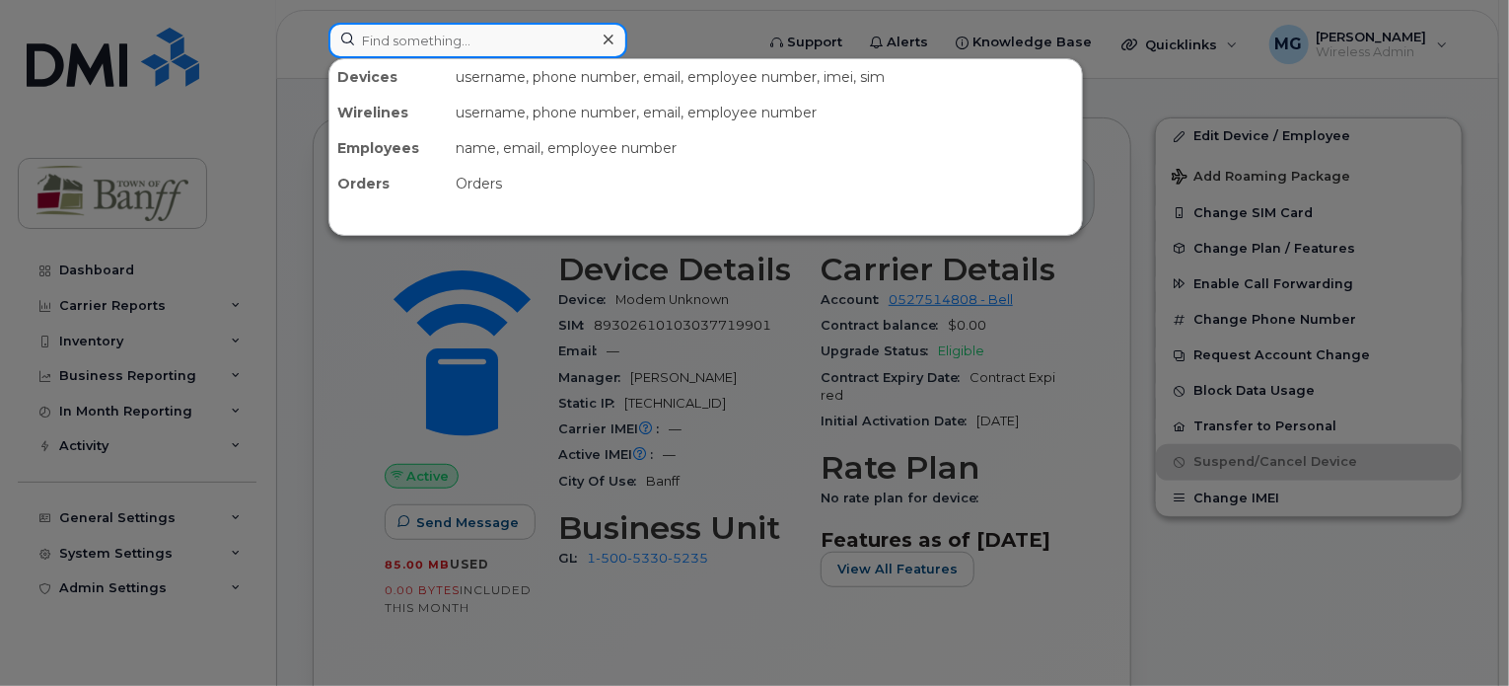
click at [539, 52] on input at bounding box center [478, 41] width 299 height 36
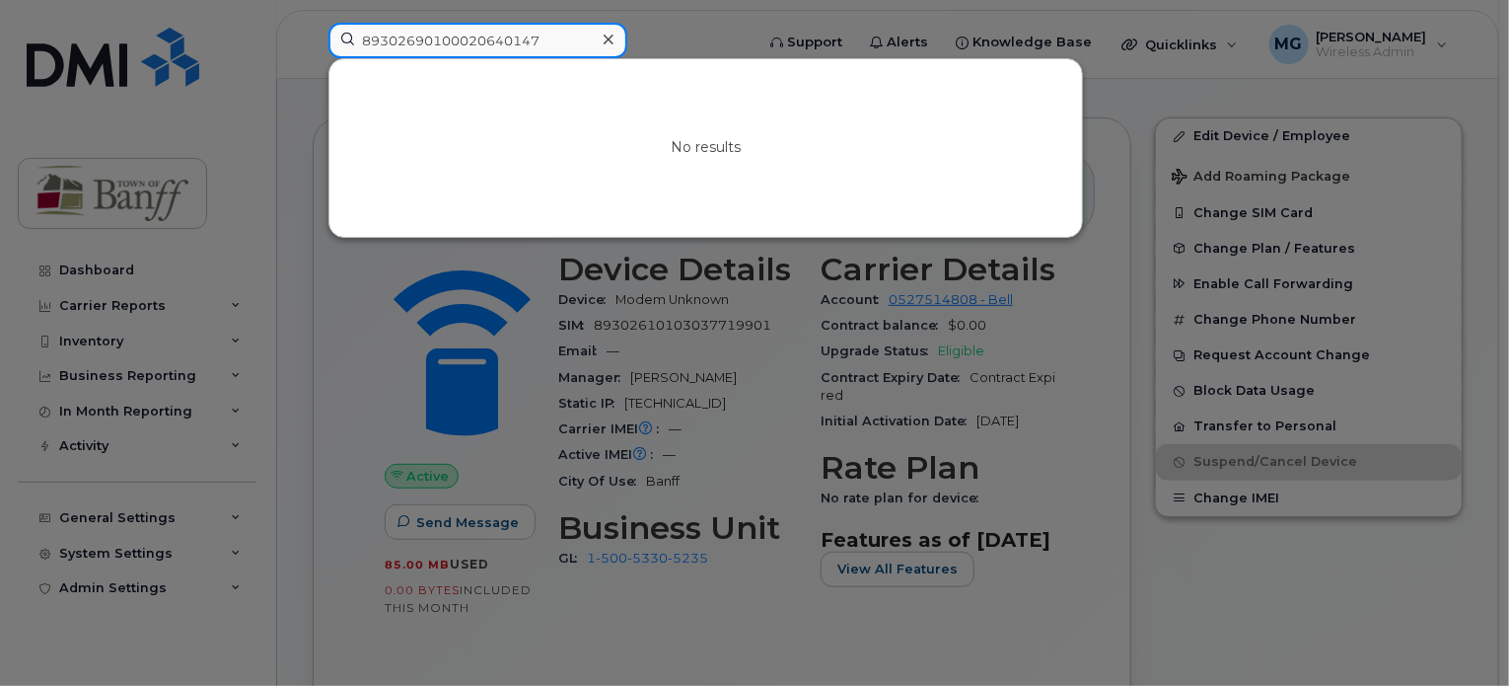
type input "89302690100020640147"
click at [616, 39] on div at bounding box center [608, 40] width 29 height 29
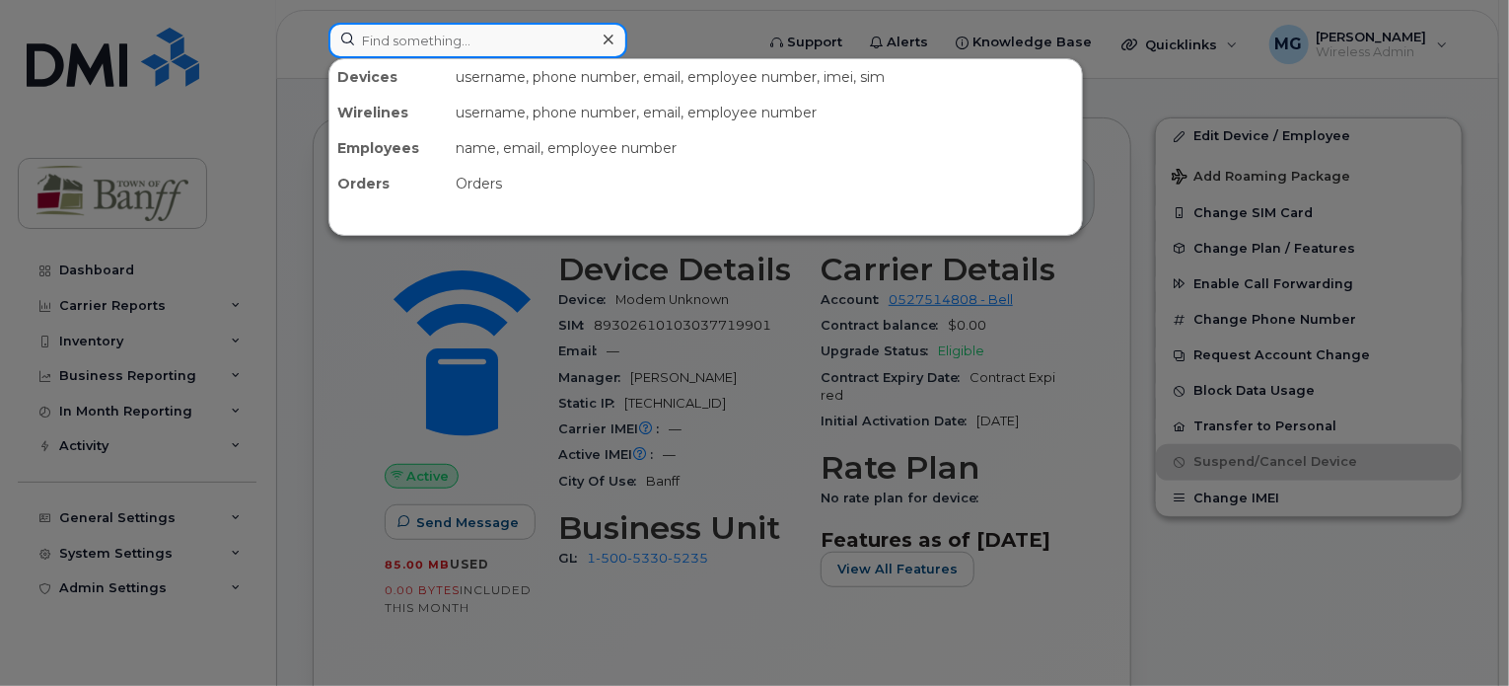
click at [545, 46] on input at bounding box center [478, 41] width 299 height 36
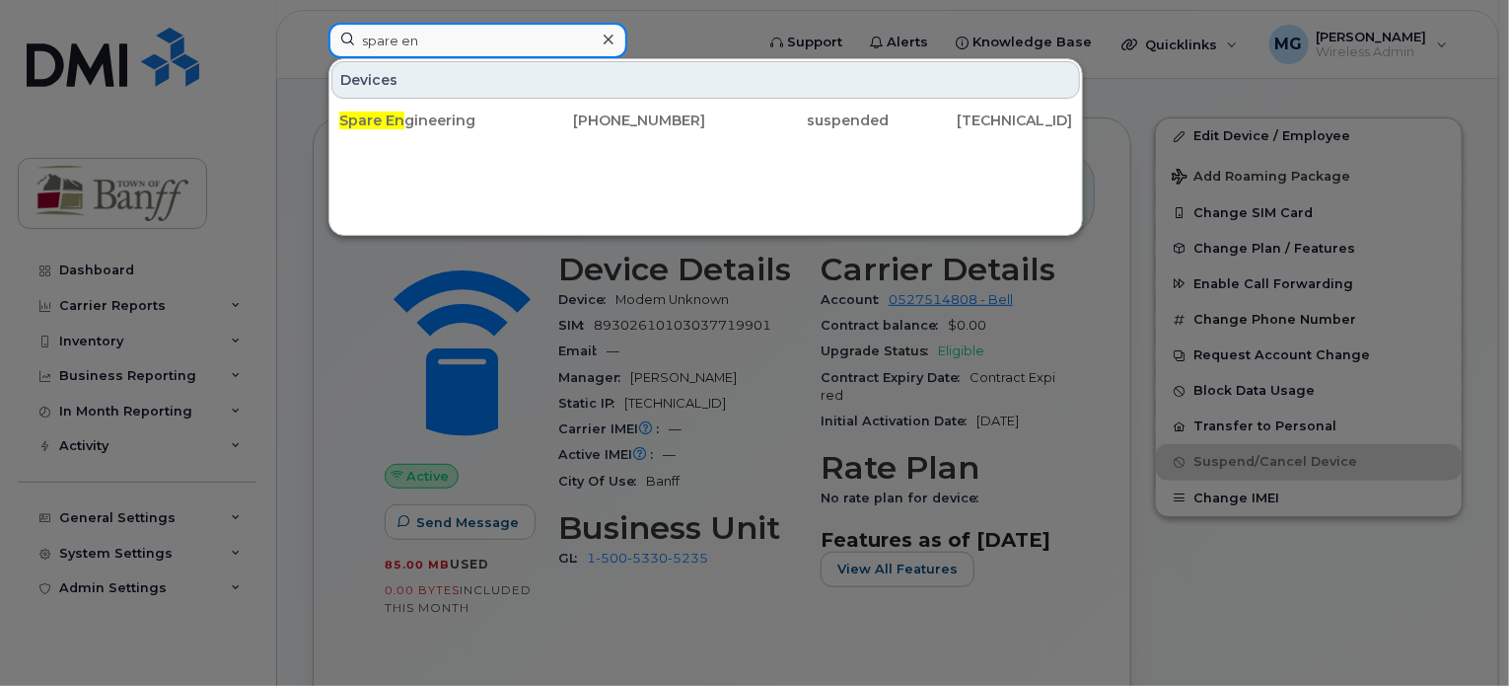
type input "spare en"
drag, startPoint x: 612, startPoint y: 38, endPoint x: 564, endPoint y: 43, distance: 47.6
click at [606, 40] on icon at bounding box center [609, 40] width 10 height 16
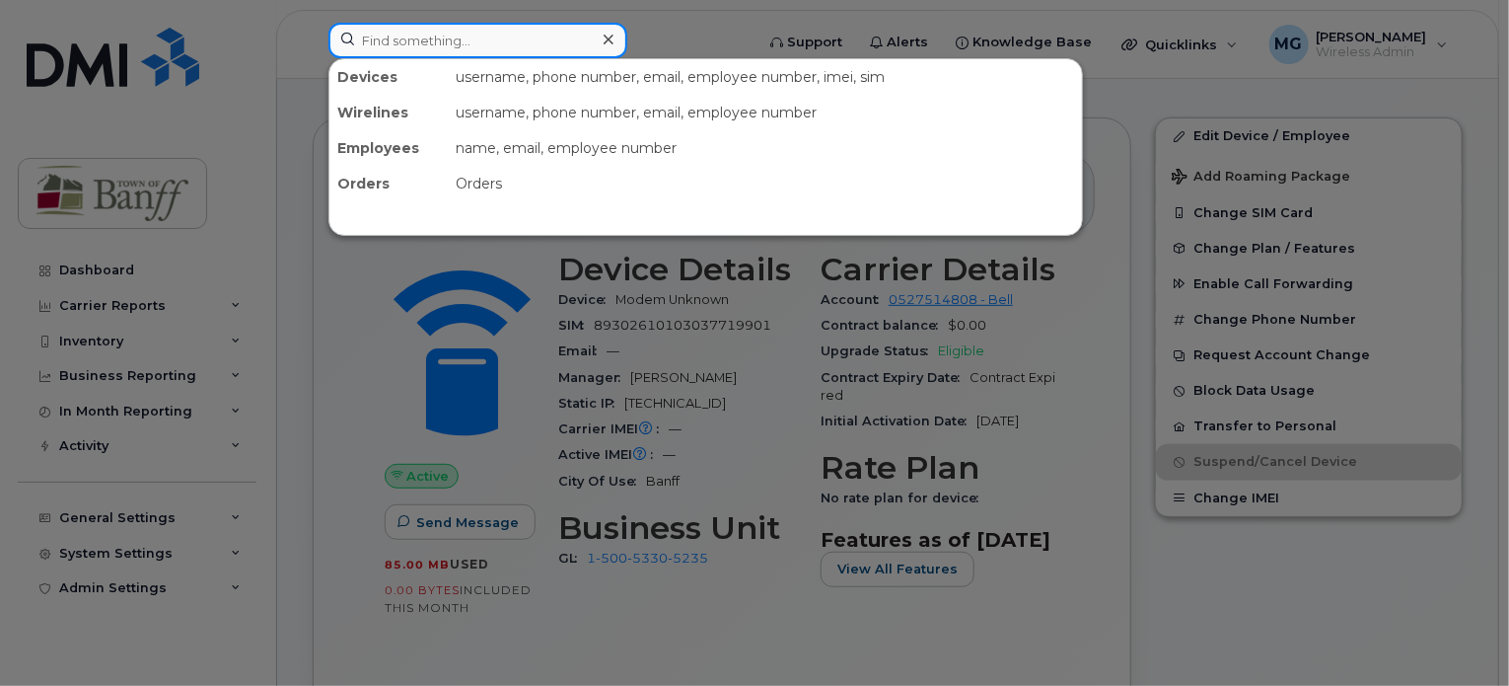
click at [538, 44] on input at bounding box center [478, 41] width 299 height 36
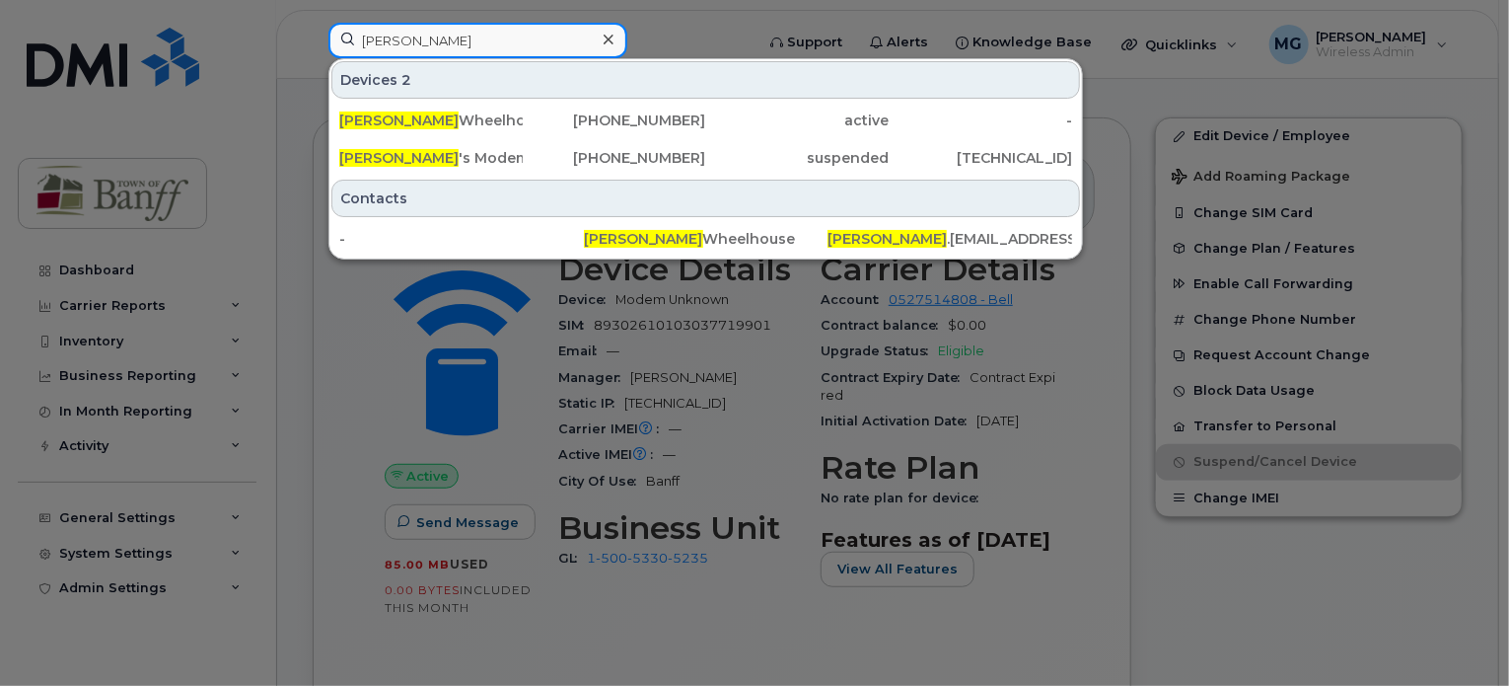
type input "andrew"
drag, startPoint x: 616, startPoint y: 42, endPoint x: 560, endPoint y: 41, distance: 55.3
click at [615, 42] on div at bounding box center [608, 40] width 29 height 29
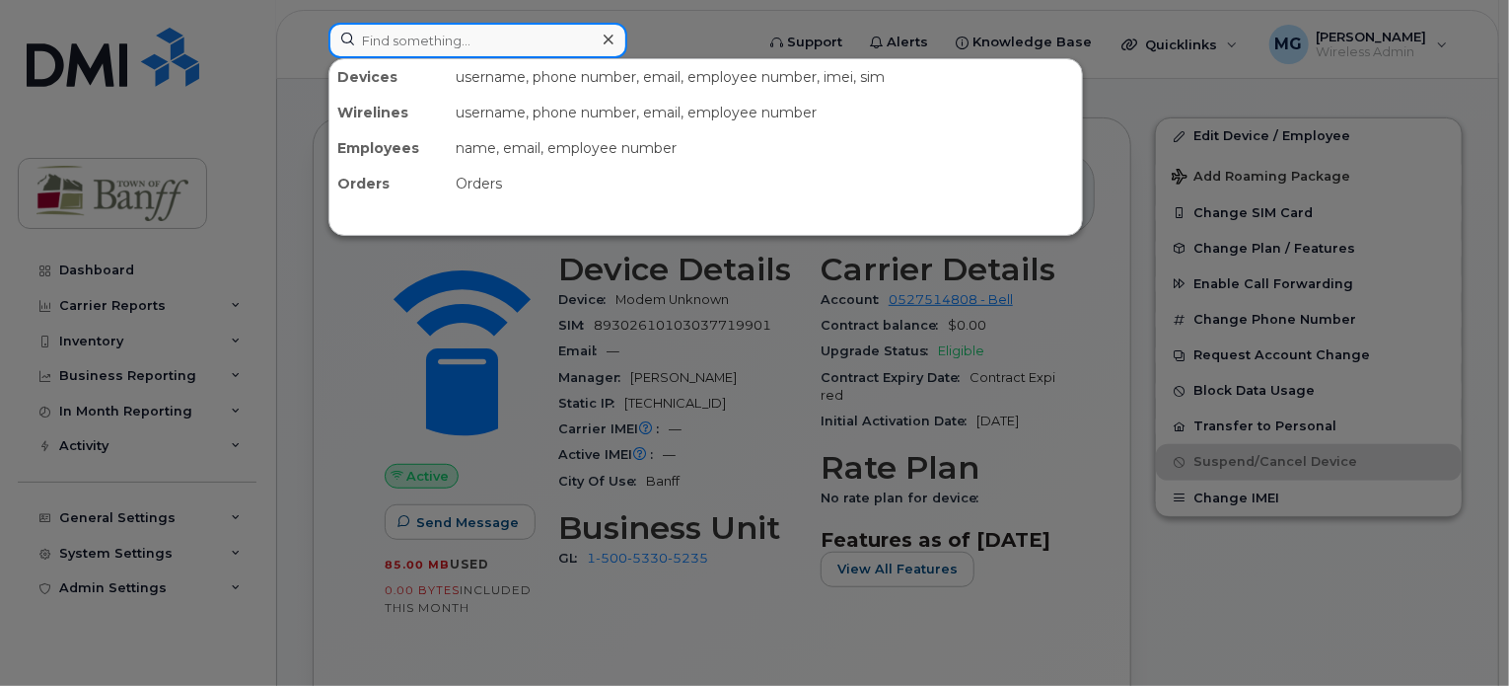
click at [559, 41] on input at bounding box center [478, 41] width 299 height 36
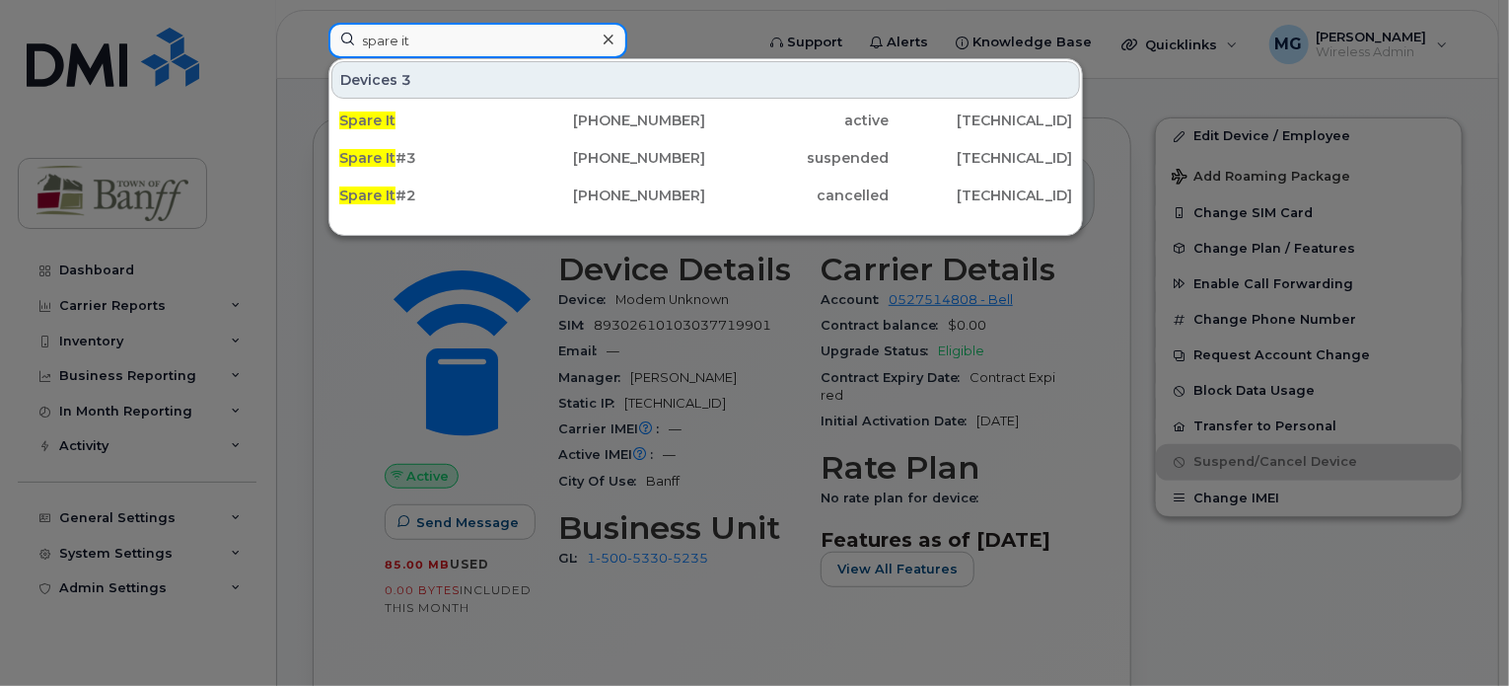
drag, startPoint x: 439, startPoint y: 36, endPoint x: 0, endPoint y: 45, distance: 439.1
click at [313, 45] on div "spare it Devices 3 Spare It 403-497-6798 active 76.70.197.74 Spare It #3 403-49…" at bounding box center [535, 44] width 444 height 43
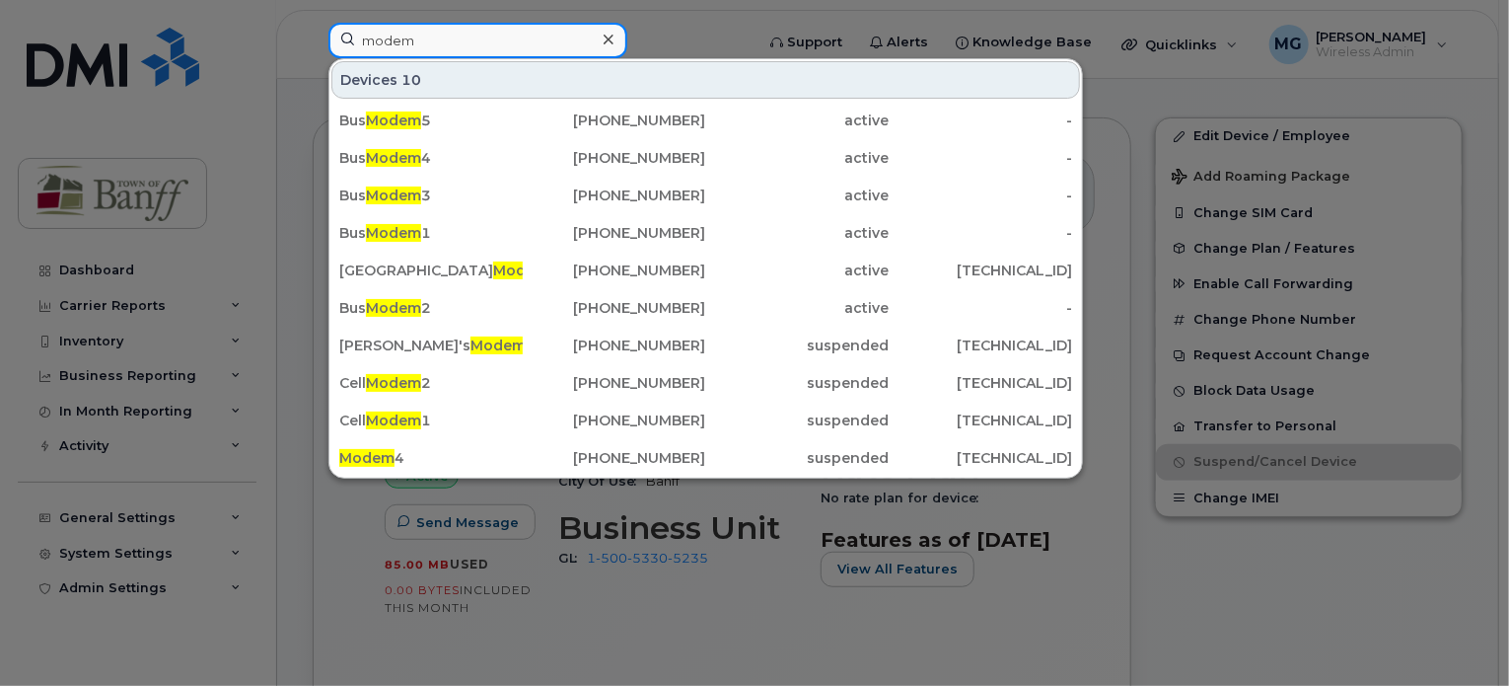
drag, startPoint x: 306, startPoint y: 35, endPoint x: 0, endPoint y: -19, distance: 310.4
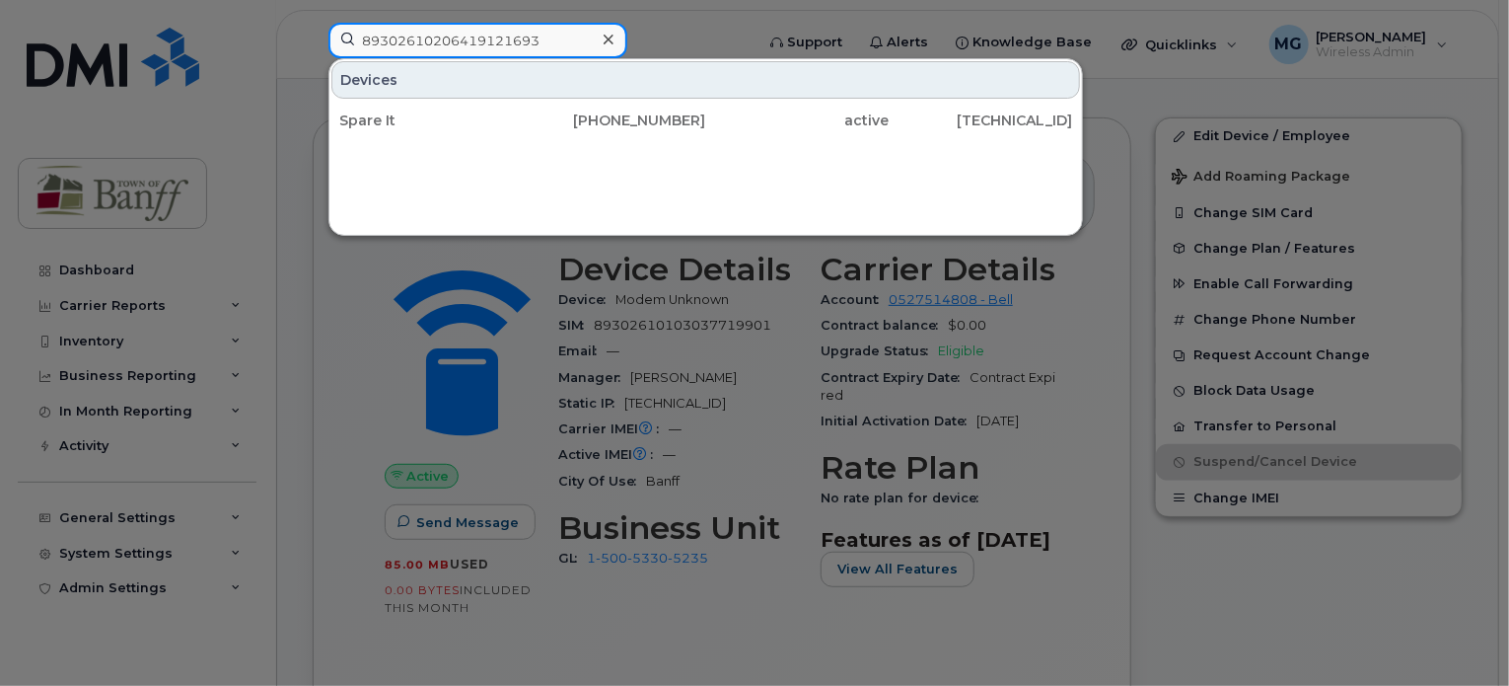
type input "89302610206419121693"
drag, startPoint x: 605, startPoint y: 39, endPoint x: 589, endPoint y: 43, distance: 16.3
click at [606, 40] on icon at bounding box center [609, 40] width 10 height 16
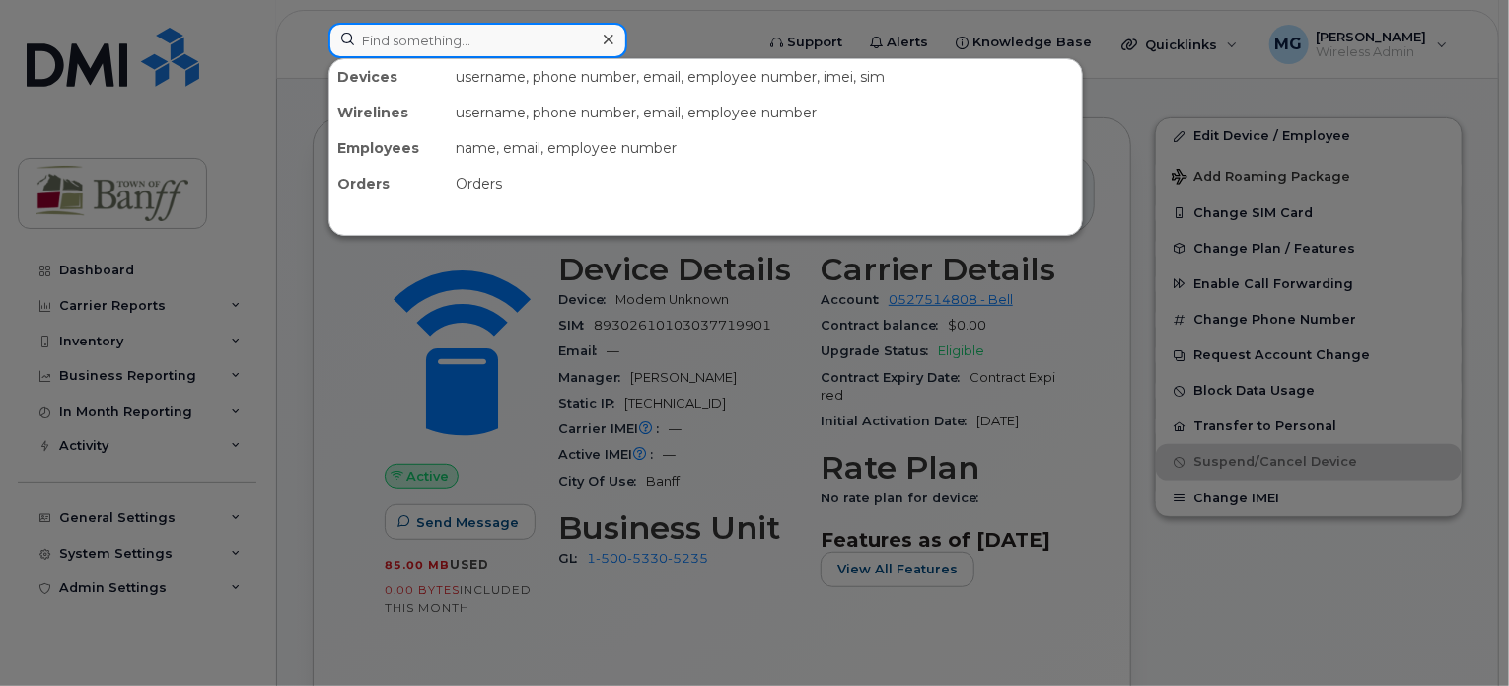
click at [555, 43] on input at bounding box center [478, 41] width 299 height 36
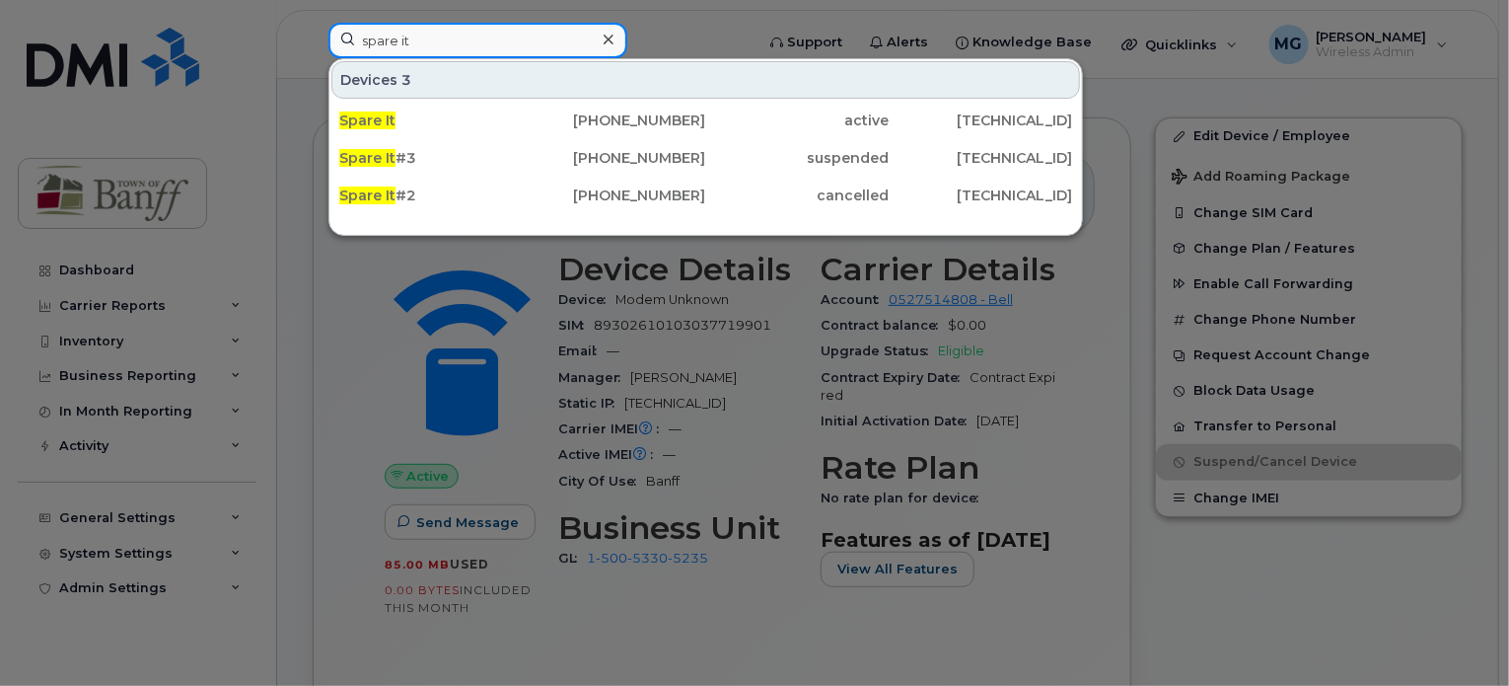
drag, startPoint x: 482, startPoint y: 48, endPoint x: 0, endPoint y: -12, distance: 486.2
type input "cell mo"
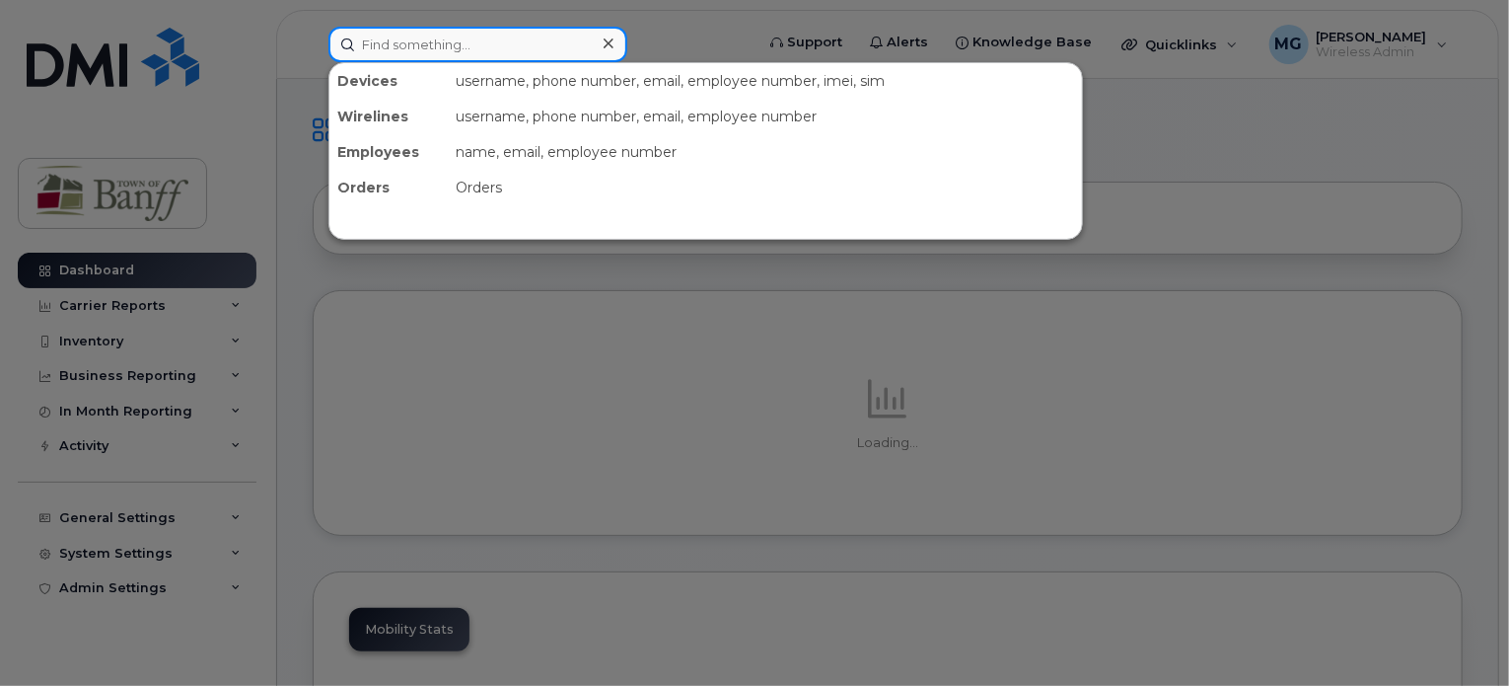
click at [588, 38] on input at bounding box center [478, 45] width 299 height 36
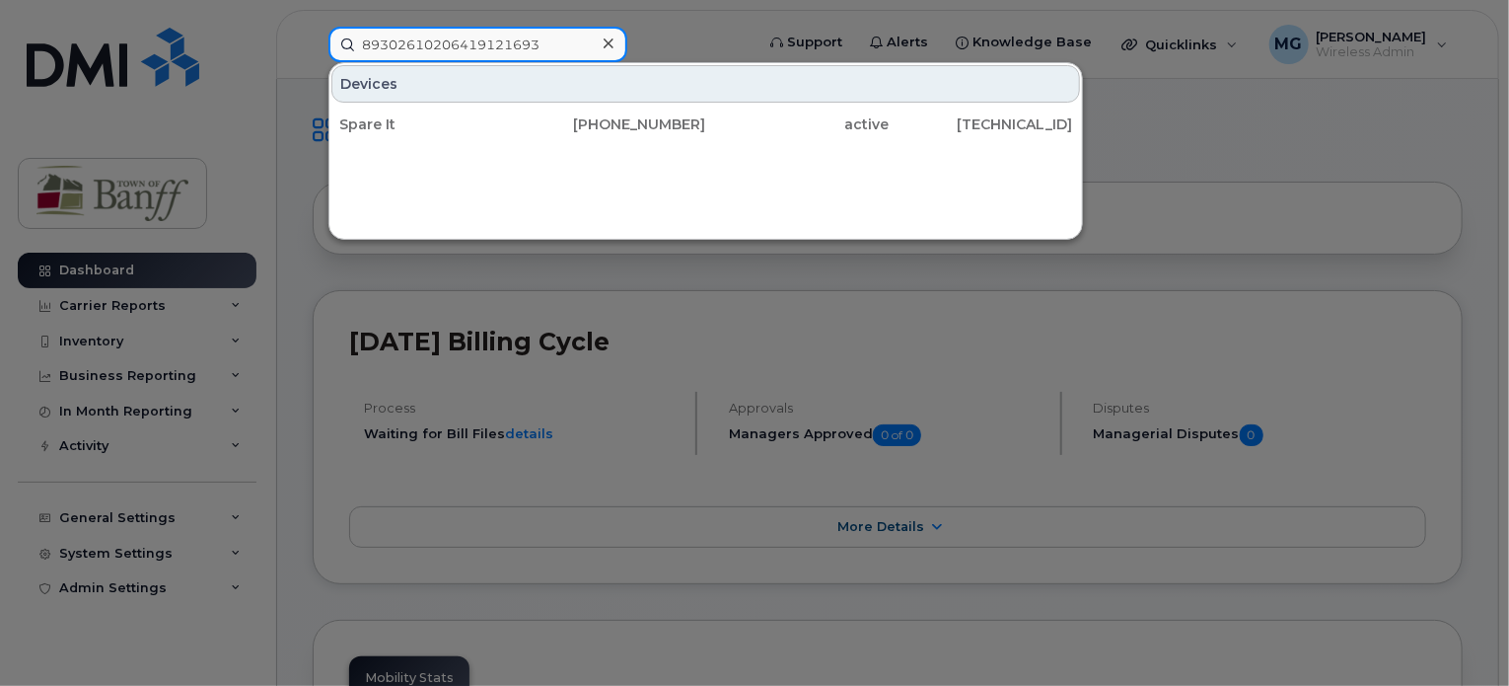
type input "89302610206419121693"
